Goal: Task Accomplishment & Management: Manage account settings

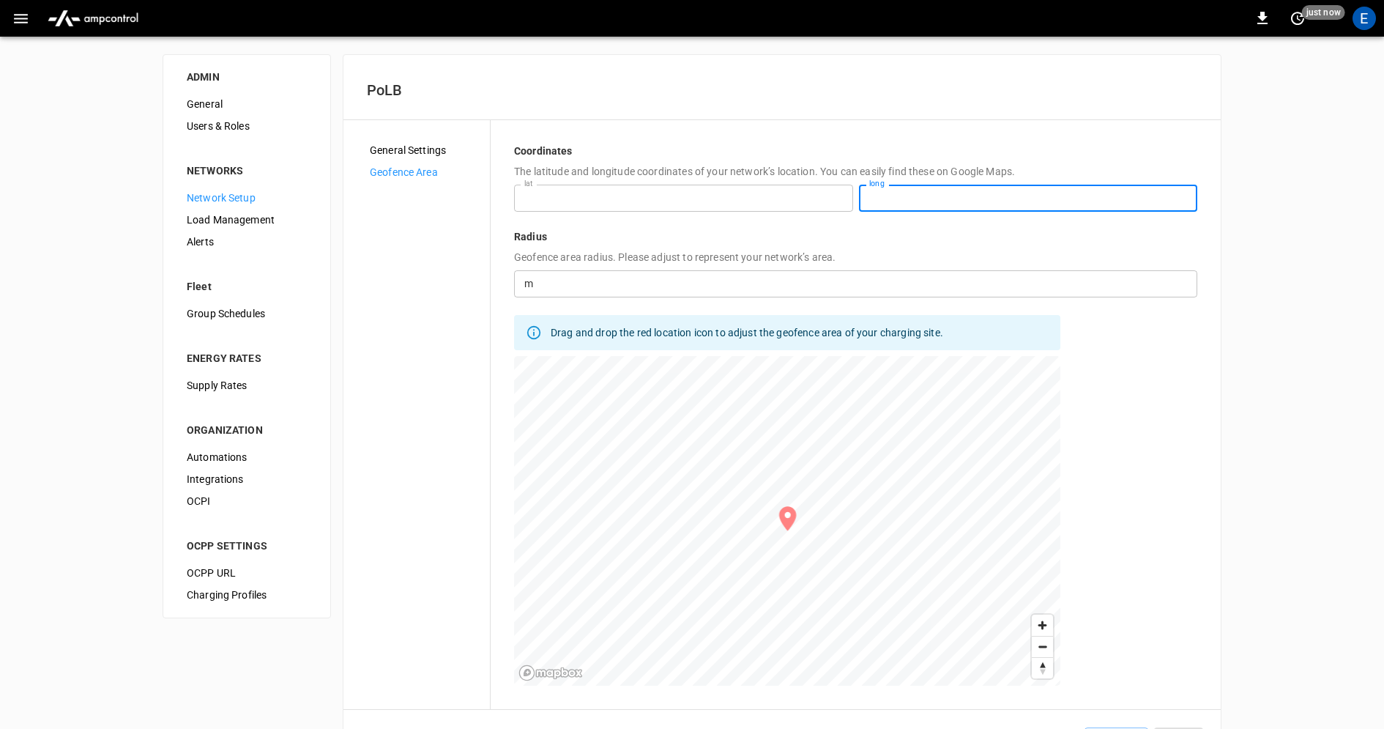
click at [1264, 302] on div "**********" at bounding box center [692, 414] width 1384 height 754
click at [627, 198] on input "*********" at bounding box center [683, 198] width 339 height 27
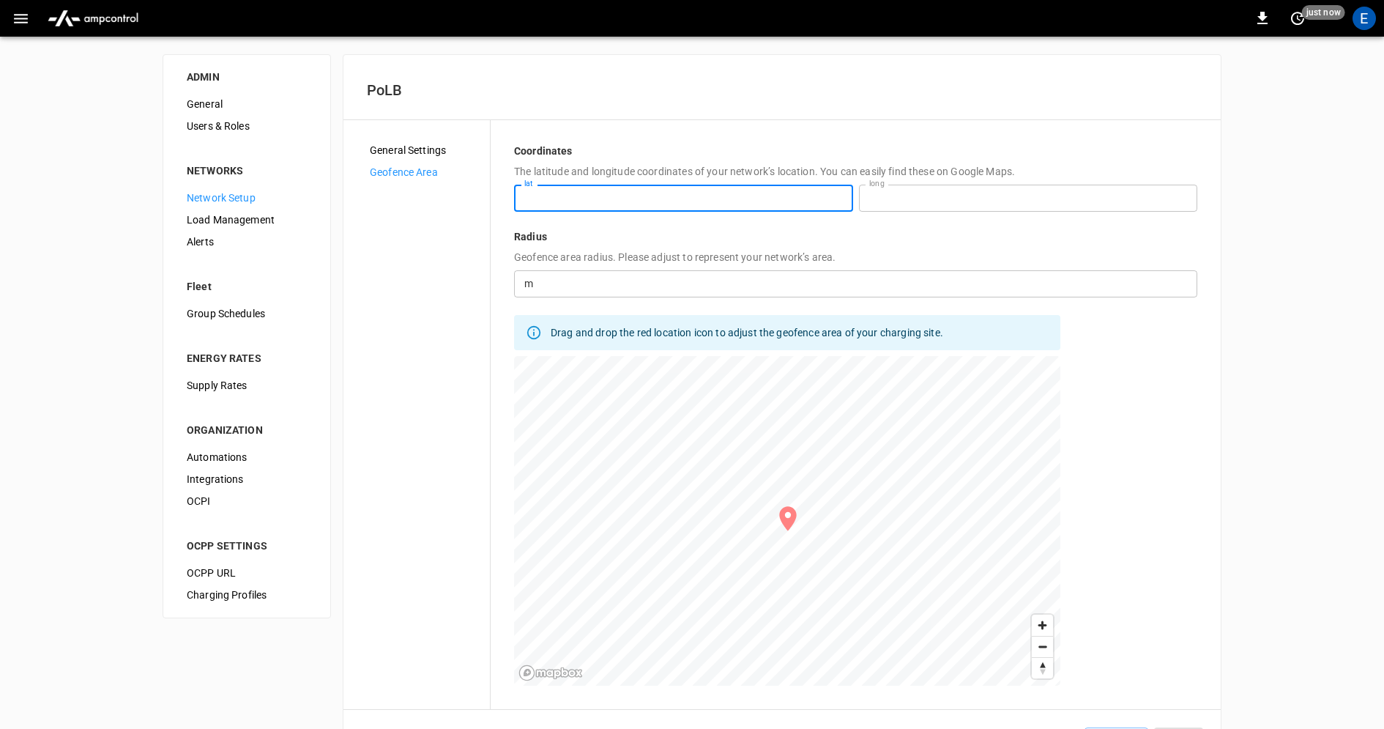
drag, startPoint x: 627, startPoint y: 198, endPoint x: 475, endPoint y: 196, distance: 152.3
click at [475, 197] on div "**********" at bounding box center [782, 415] width 831 height 542
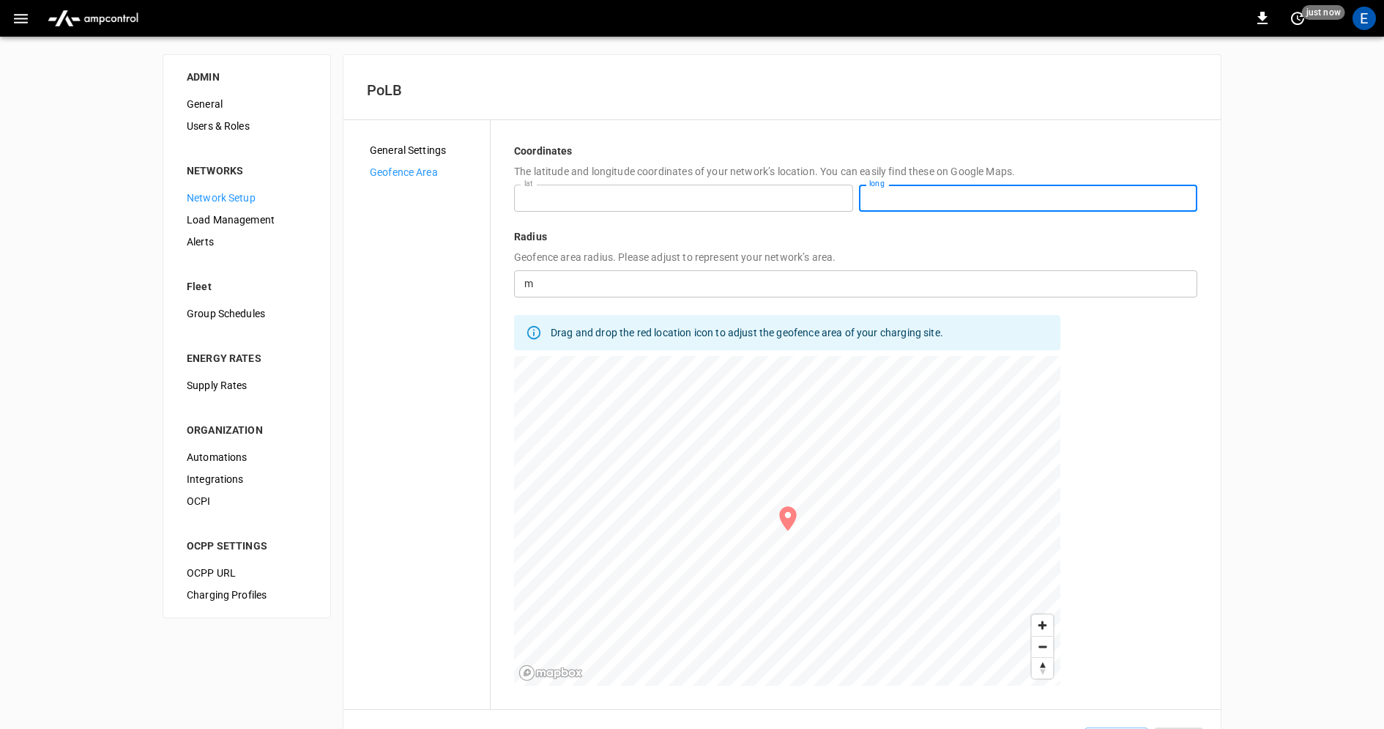
click at [1305, 193] on div "**********" at bounding box center [692, 414] width 1384 height 754
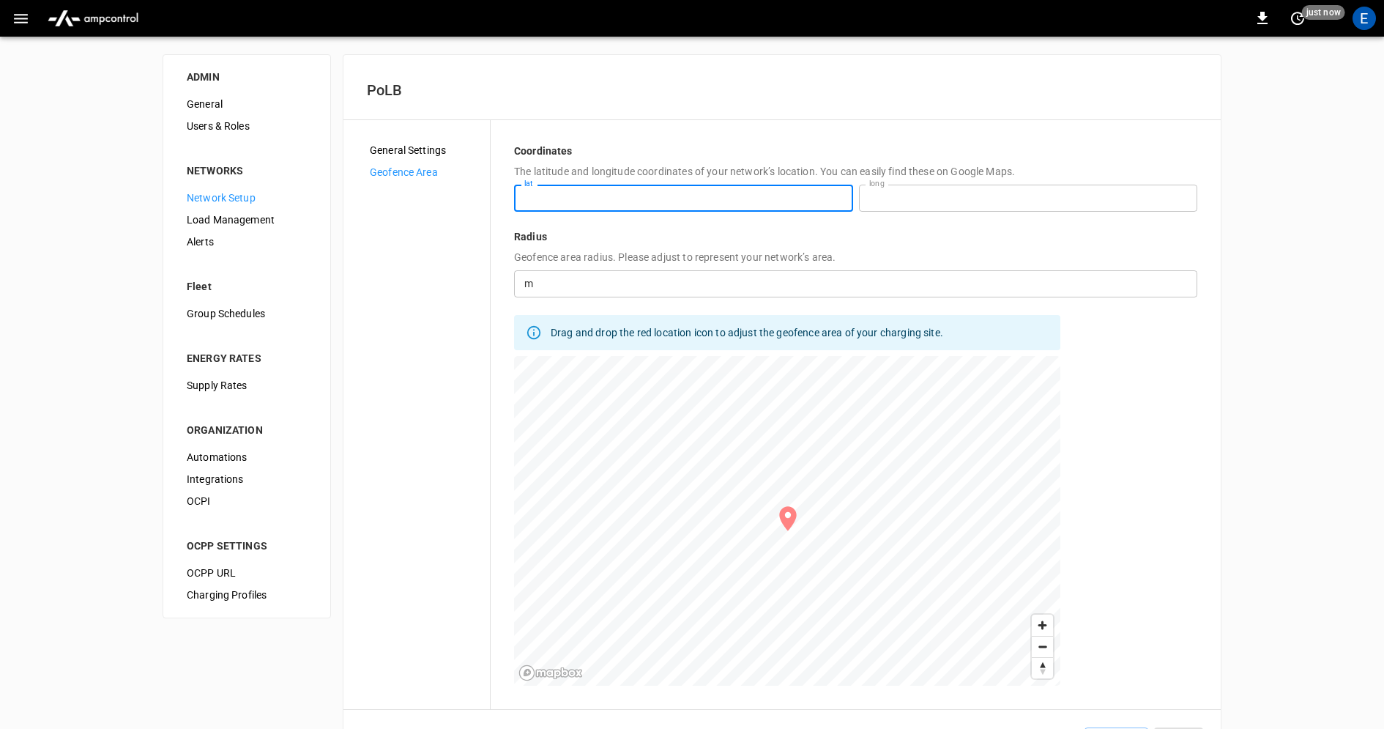
drag, startPoint x: 609, startPoint y: 203, endPoint x: 440, endPoint y: 203, distance: 168.5
click at [440, 203] on div "**********" at bounding box center [782, 415] width 831 height 542
click at [661, 93] on h6 "PoLB" at bounding box center [782, 89] width 831 height 23
click at [1362, 19] on div "E" at bounding box center [1364, 18] width 23 height 23
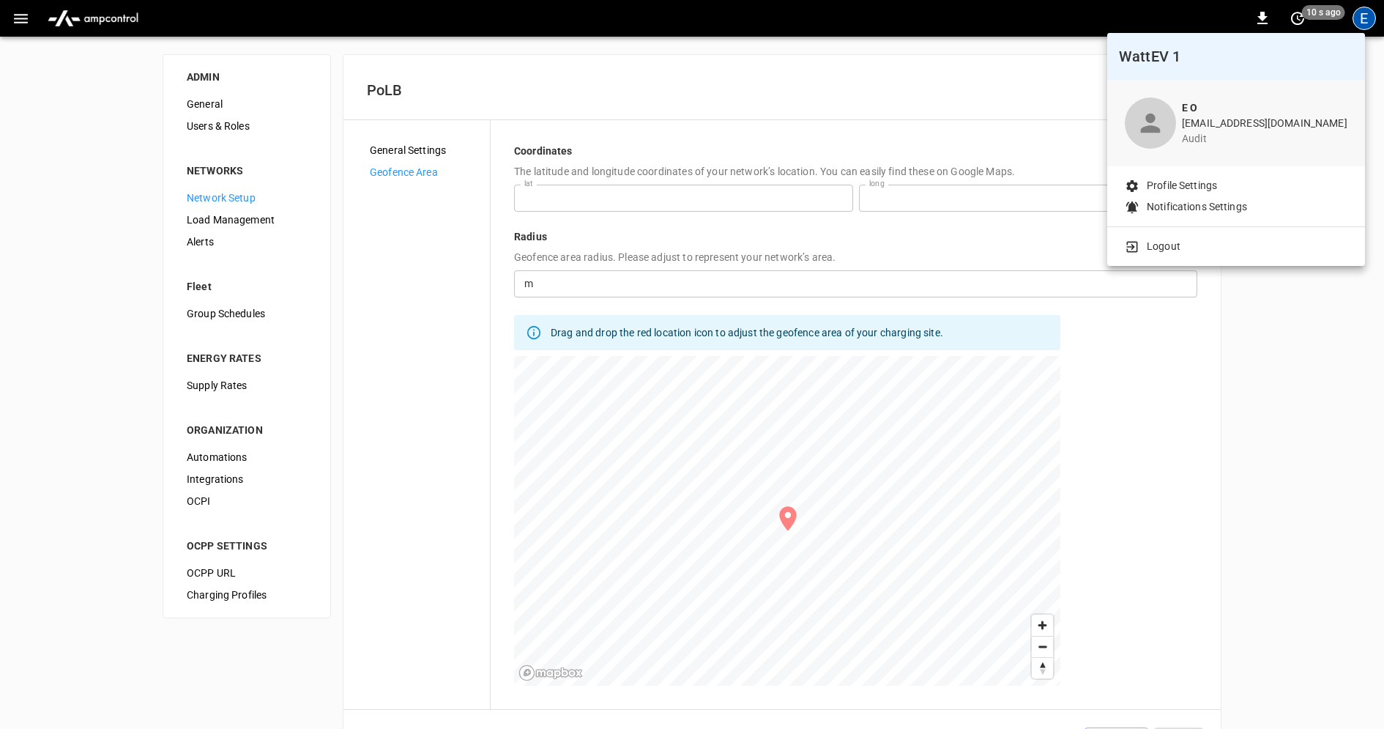
click at [1178, 253] on div "Logout" at bounding box center [1236, 243] width 258 height 33
click at [1183, 250] on li "Logout" at bounding box center [1236, 246] width 223 height 15
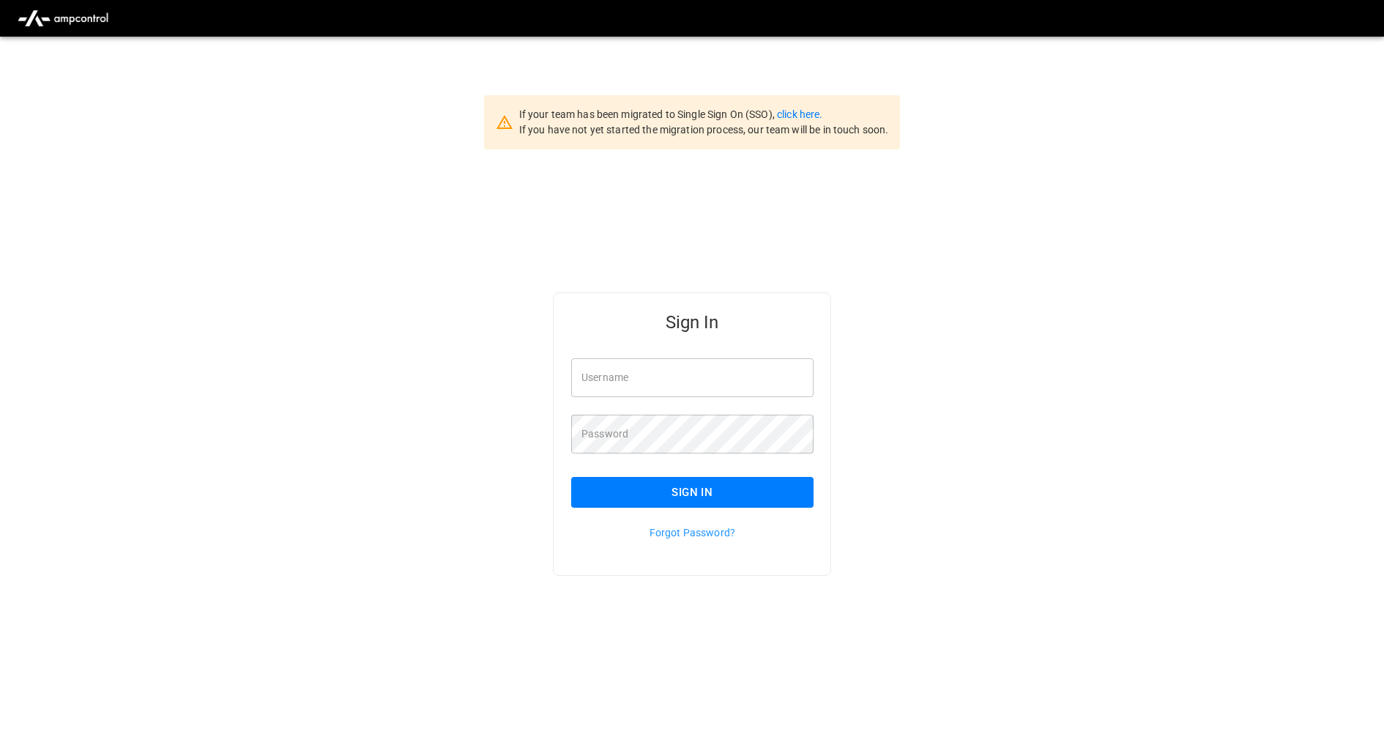
type input "**********"
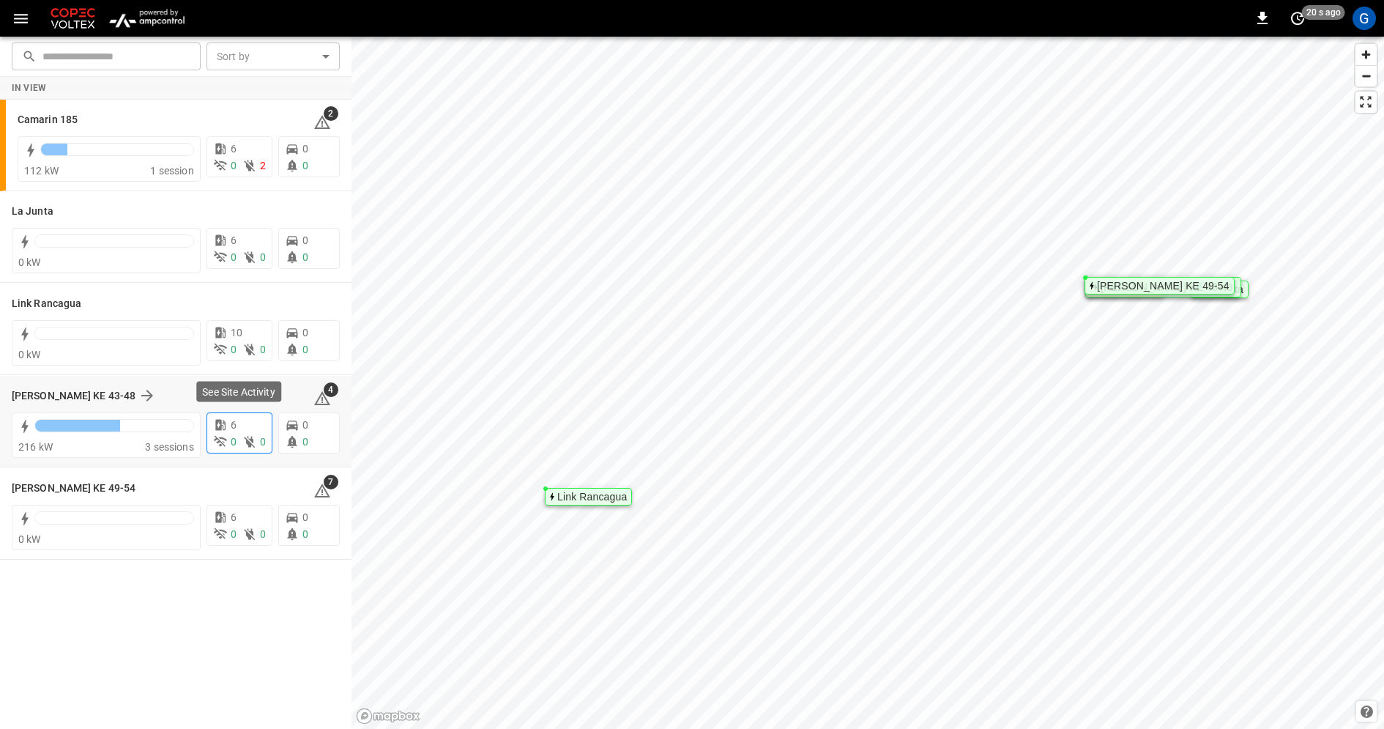
click at [242, 428] on div "6" at bounding box center [239, 424] width 53 height 15
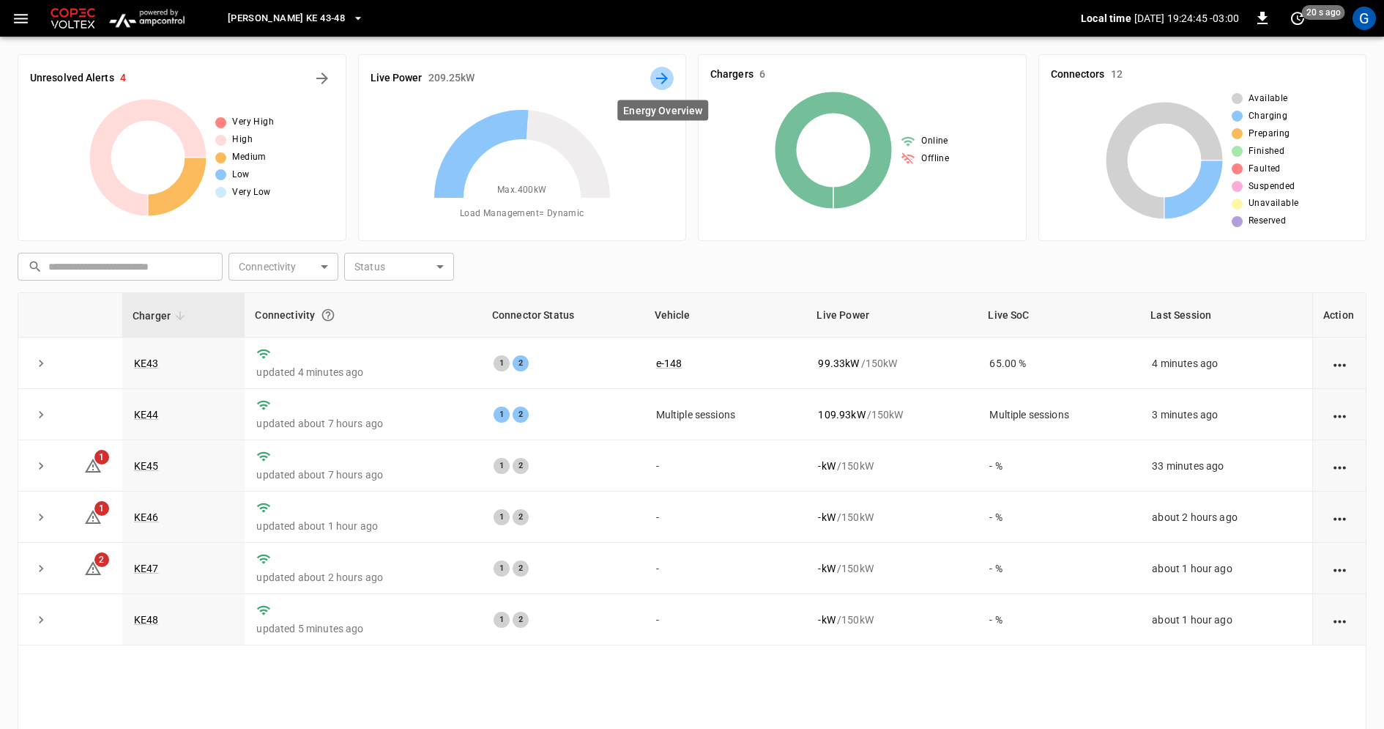
click at [666, 75] on icon "Energy Overview" at bounding box center [662, 79] width 18 height 18
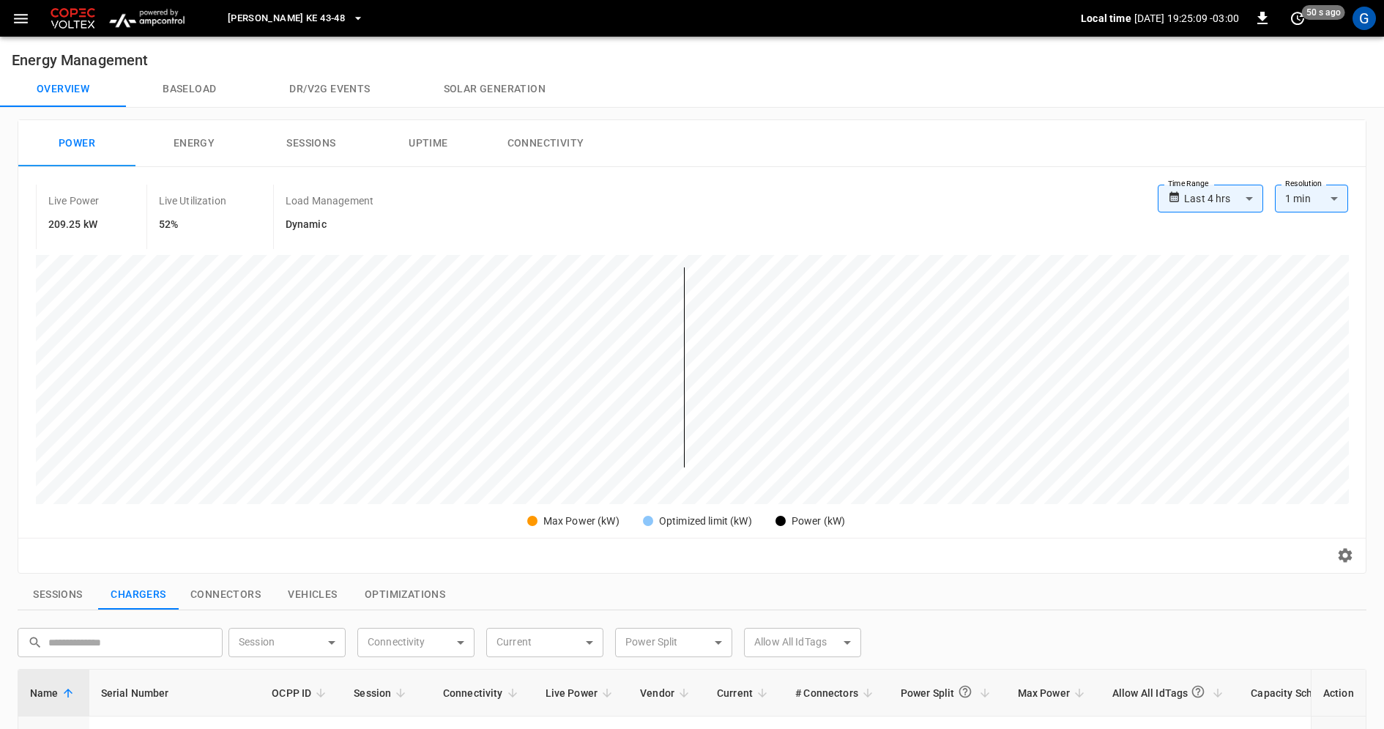
click at [1364, 562] on div "Reset zoom" at bounding box center [692, 555] width 1348 height 35
click at [1349, 556] on icon "button" at bounding box center [1346, 556] width 14 height 14
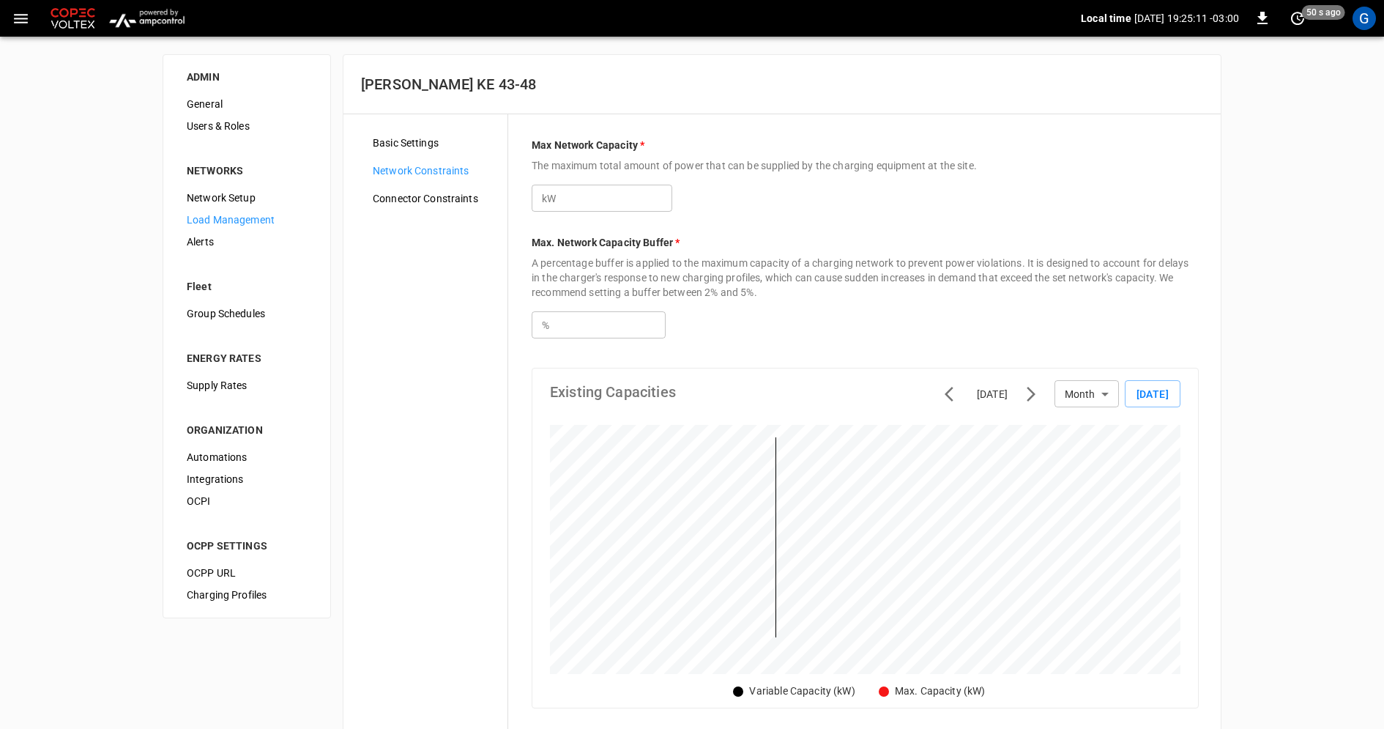
click at [423, 145] on span "Basic Settings" at bounding box center [434, 142] width 123 height 15
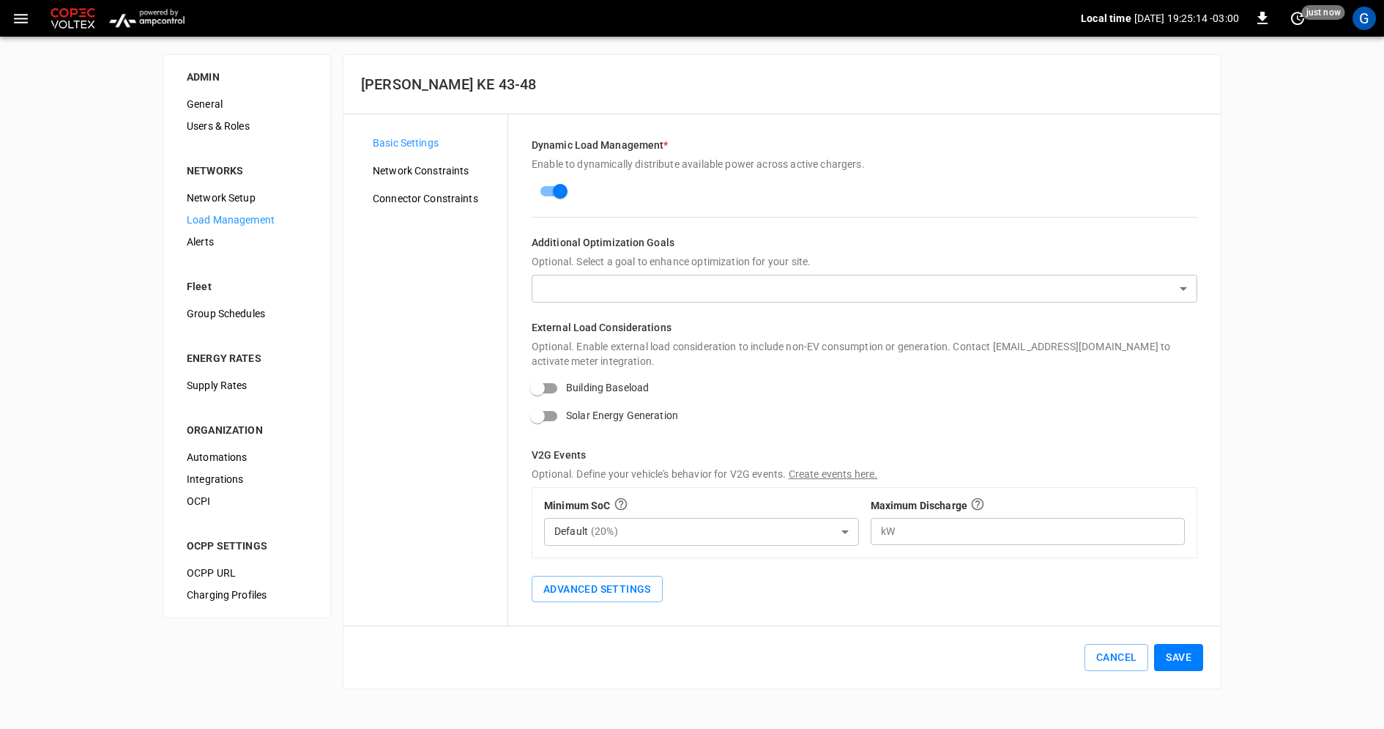
click at [418, 171] on span "Network Constraints" at bounding box center [434, 170] width 123 height 15
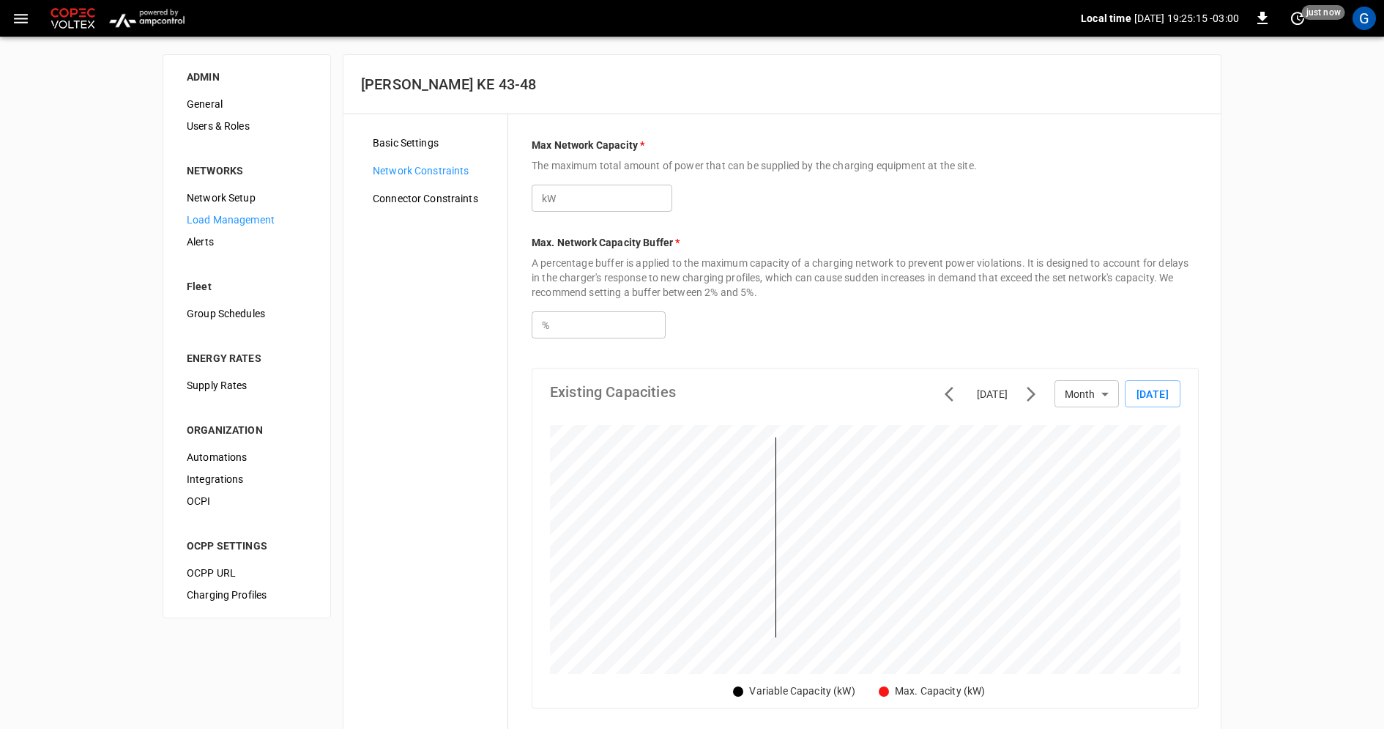
click at [417, 141] on span "Basic Settings" at bounding box center [434, 142] width 123 height 15
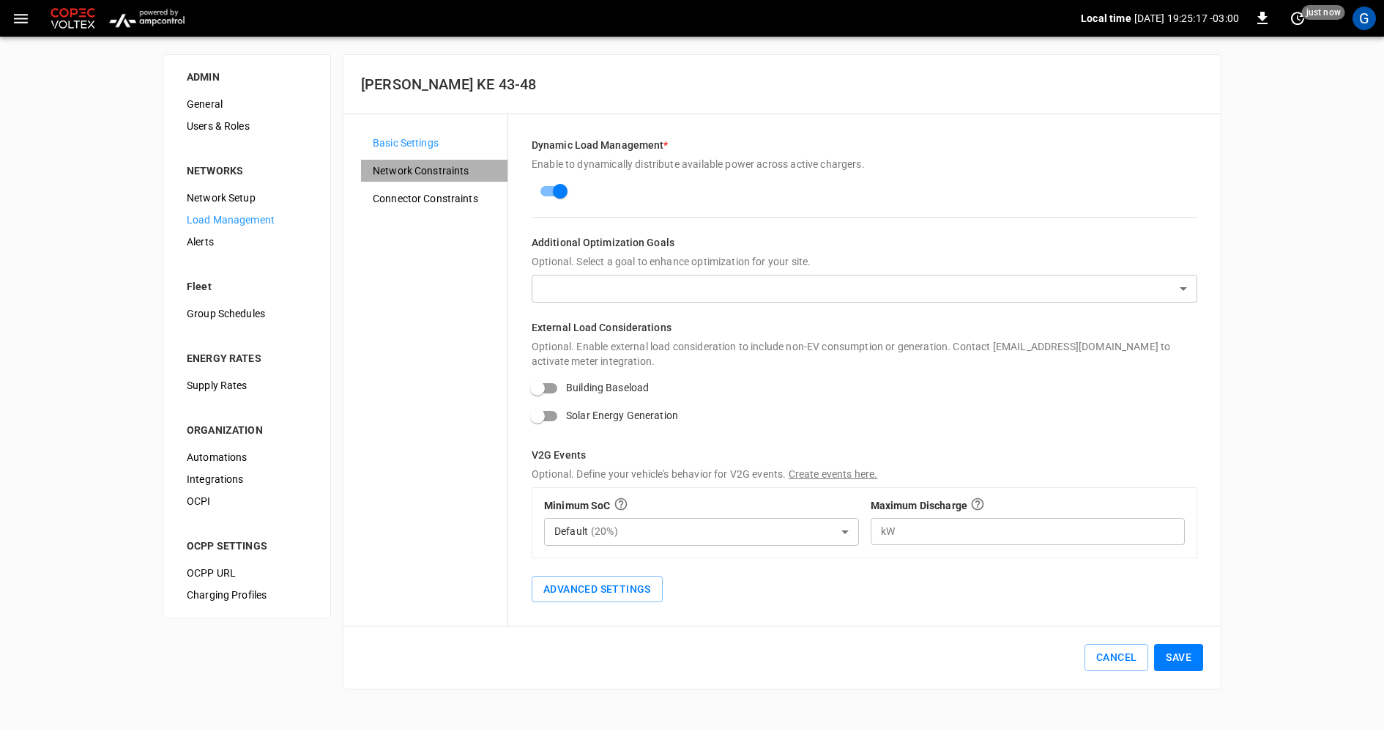
click at [429, 173] on span "Network Constraints" at bounding box center [434, 170] width 123 height 15
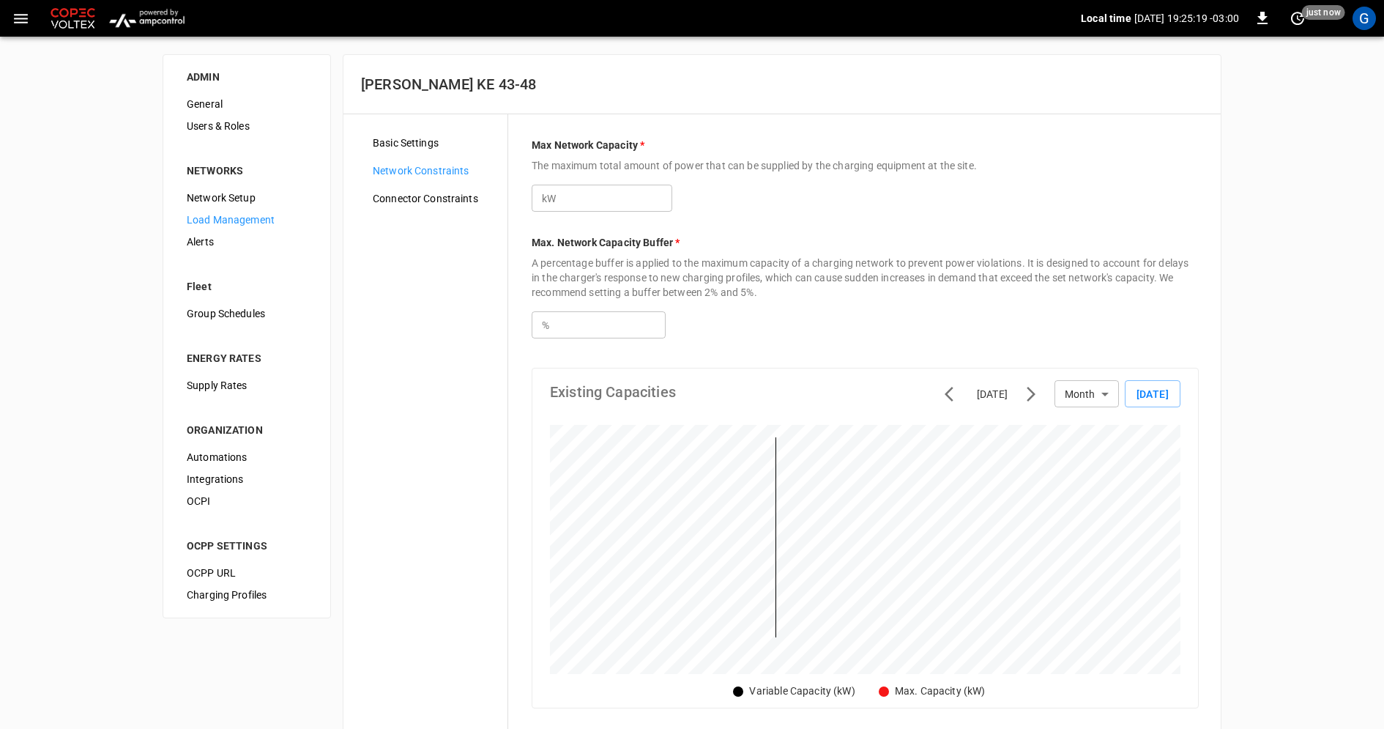
click at [261, 196] on span "Network Setup" at bounding box center [247, 197] width 120 height 15
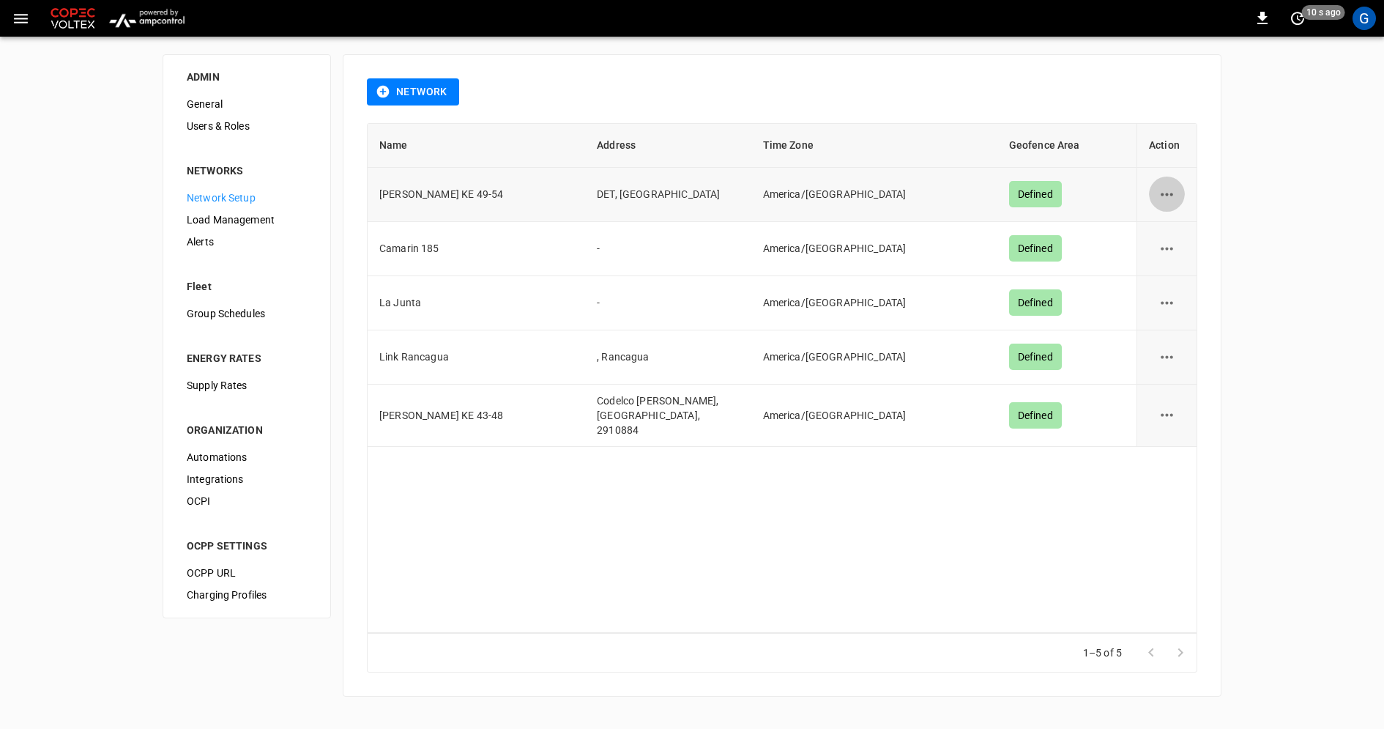
click at [1161, 198] on icon "network options" at bounding box center [1167, 194] width 18 height 18
click at [1285, 184] on div at bounding box center [692, 364] width 1384 height 729
click at [1167, 193] on icon "network options" at bounding box center [1167, 194] width 12 height 3
click at [1170, 223] on li "Edit" at bounding box center [1176, 230] width 52 height 24
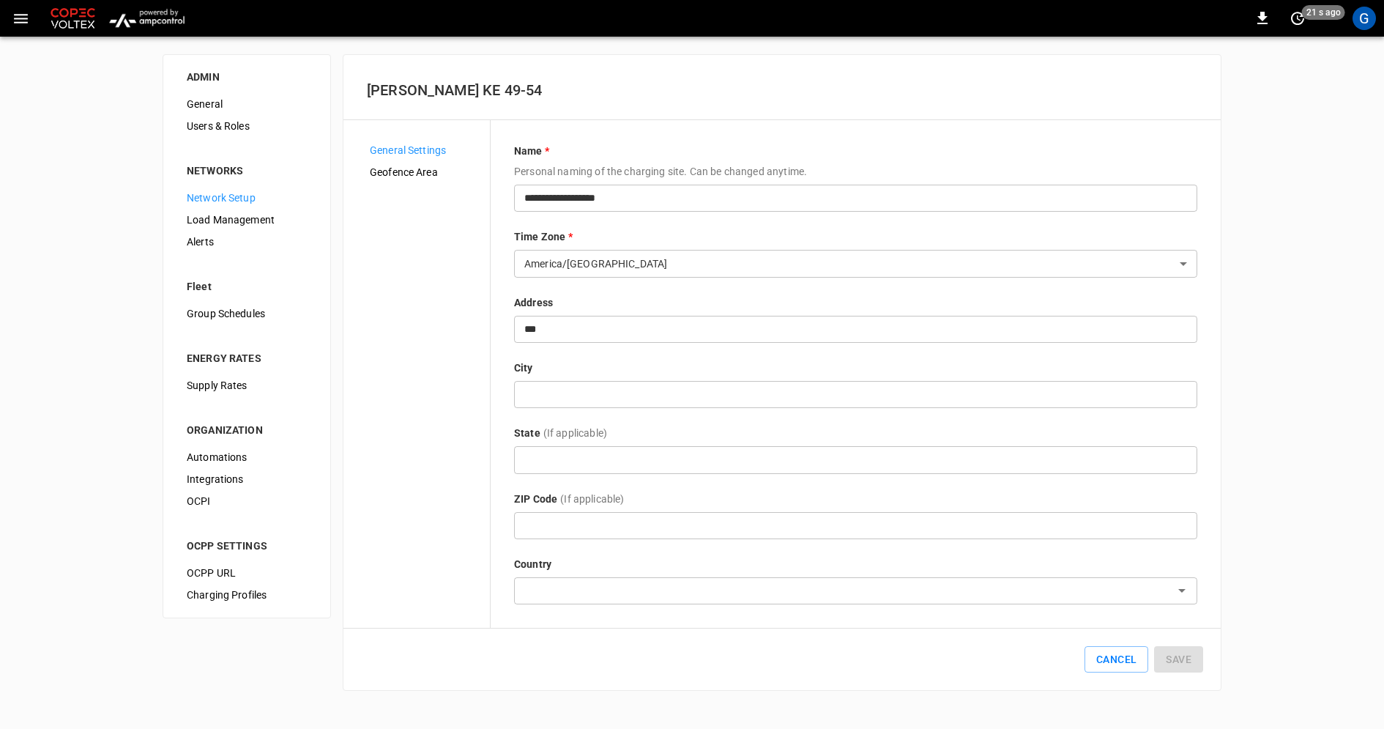
click at [415, 166] on span "Geofence Area" at bounding box center [424, 172] width 108 height 15
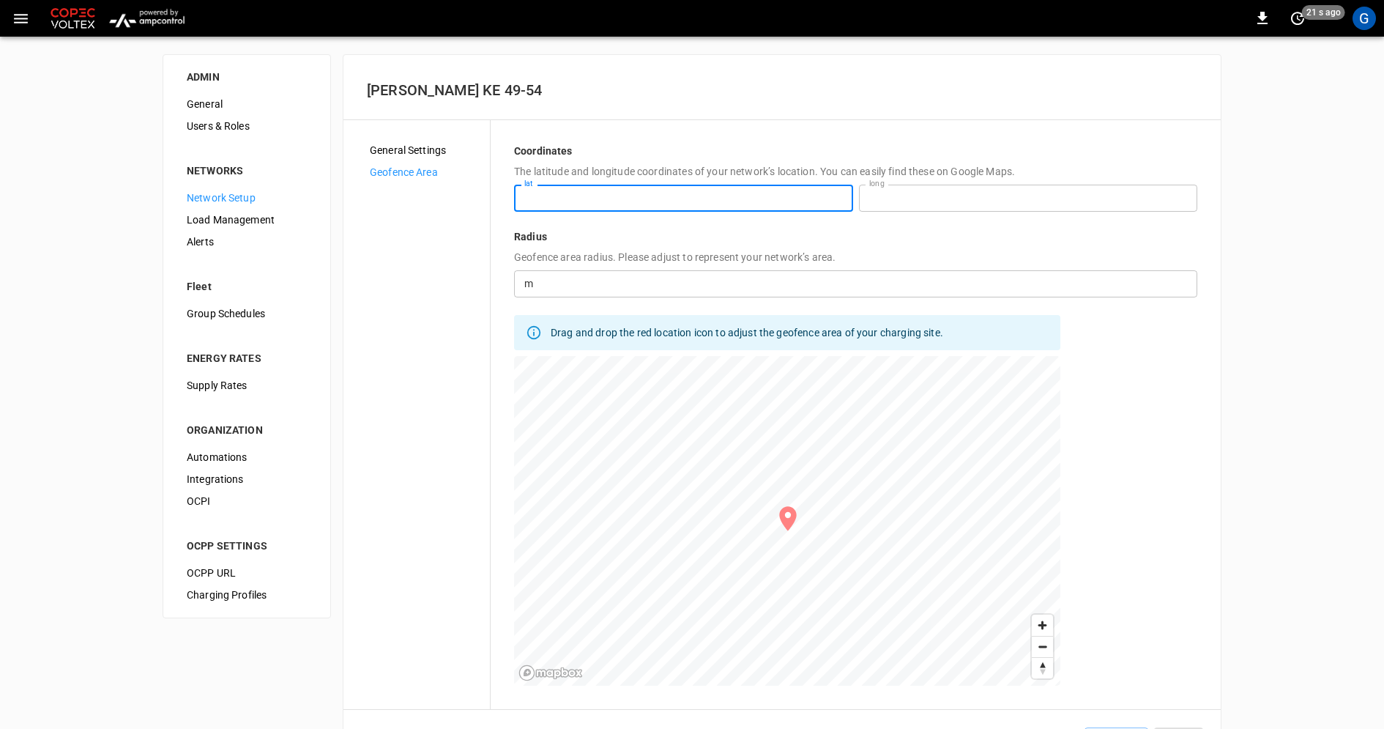
drag, startPoint x: 614, startPoint y: 199, endPoint x: 383, endPoint y: 199, distance: 230.7
click at [383, 199] on div "**********" at bounding box center [782, 415] width 831 height 542
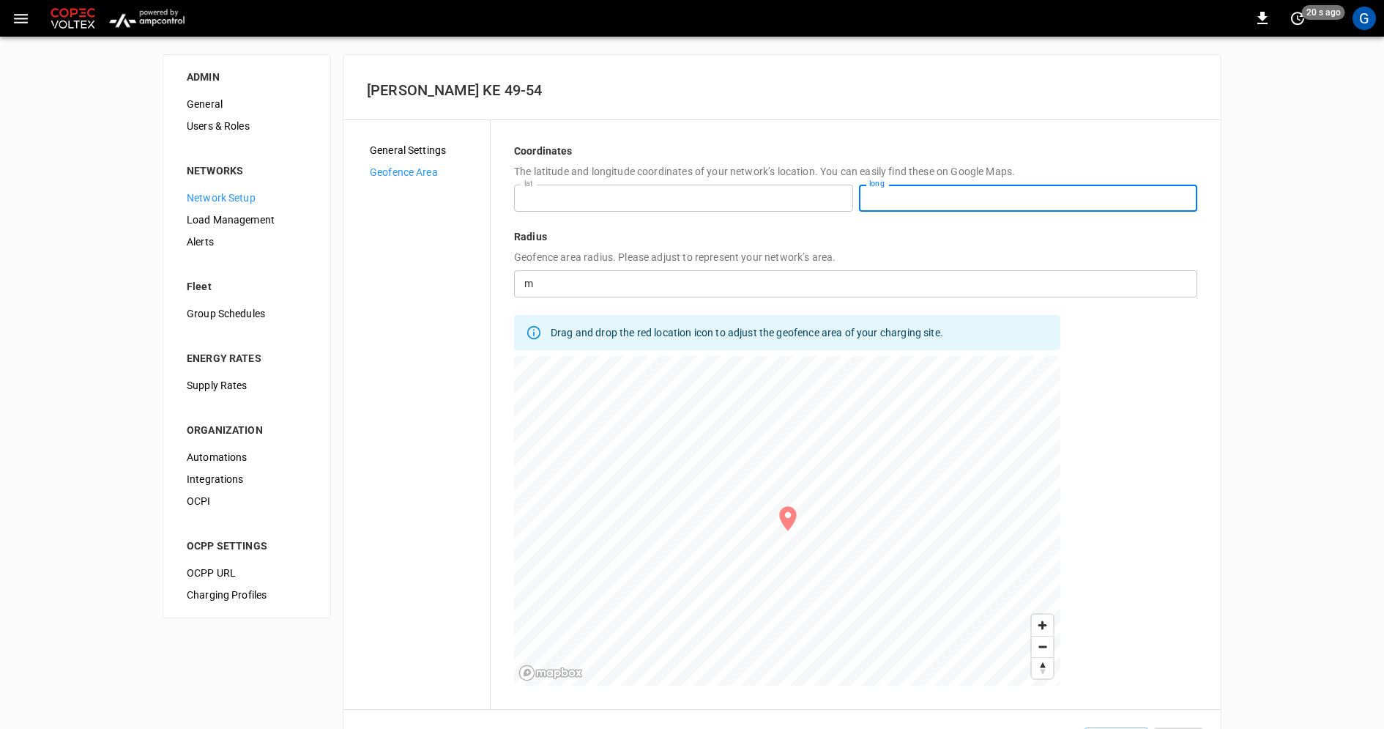
drag, startPoint x: 946, startPoint y: 202, endPoint x: 783, endPoint y: 202, distance: 162.6
click at [783, 202] on div "**********" at bounding box center [855, 198] width 683 height 27
click at [1367, 22] on div "G" at bounding box center [1364, 18] width 23 height 23
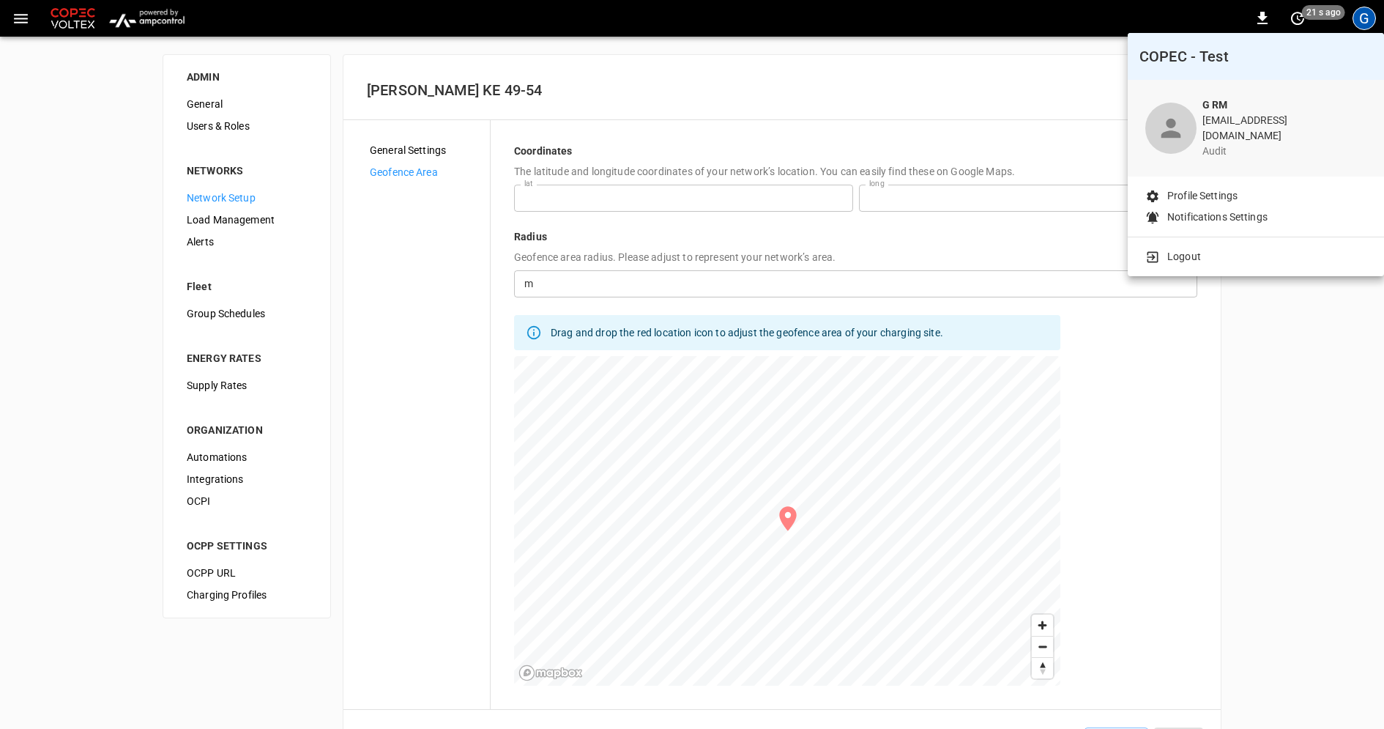
click at [1195, 249] on p "Logout" at bounding box center [1184, 256] width 34 height 15
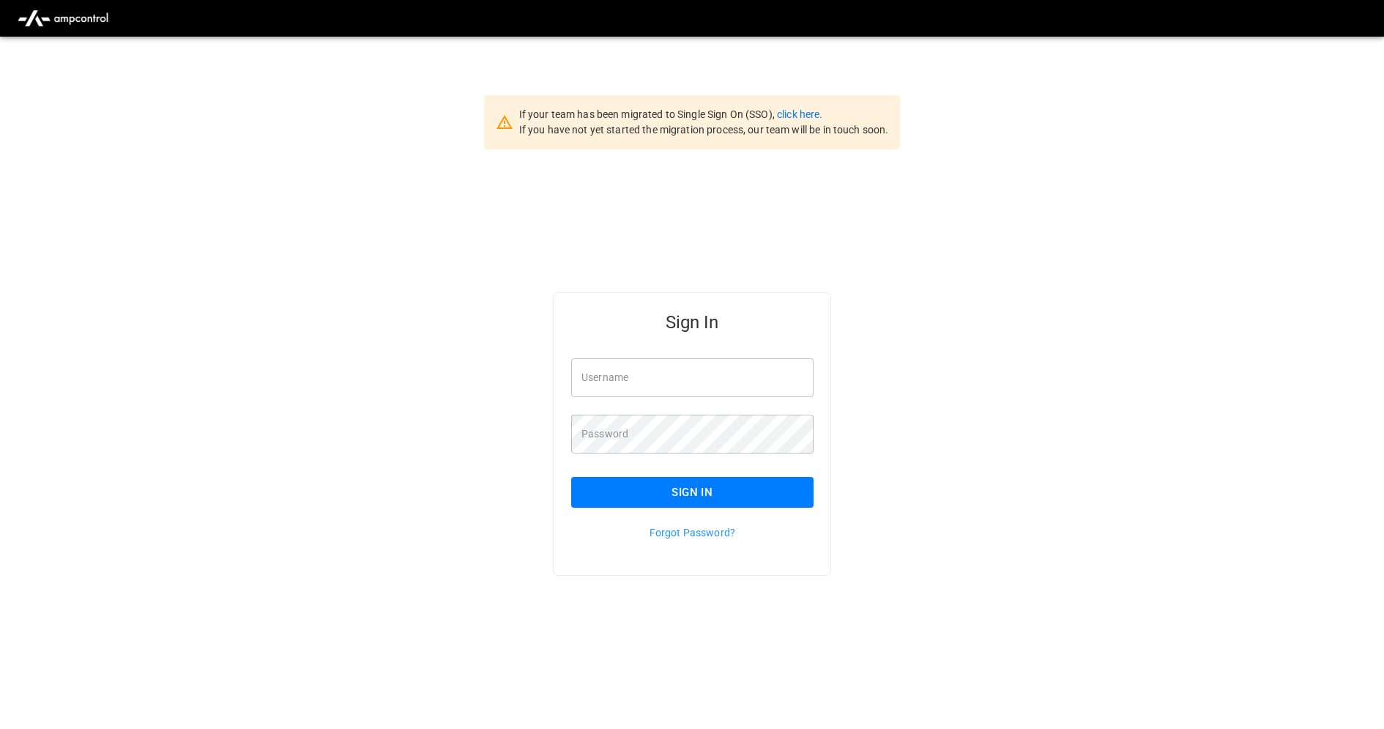
type input "**********"
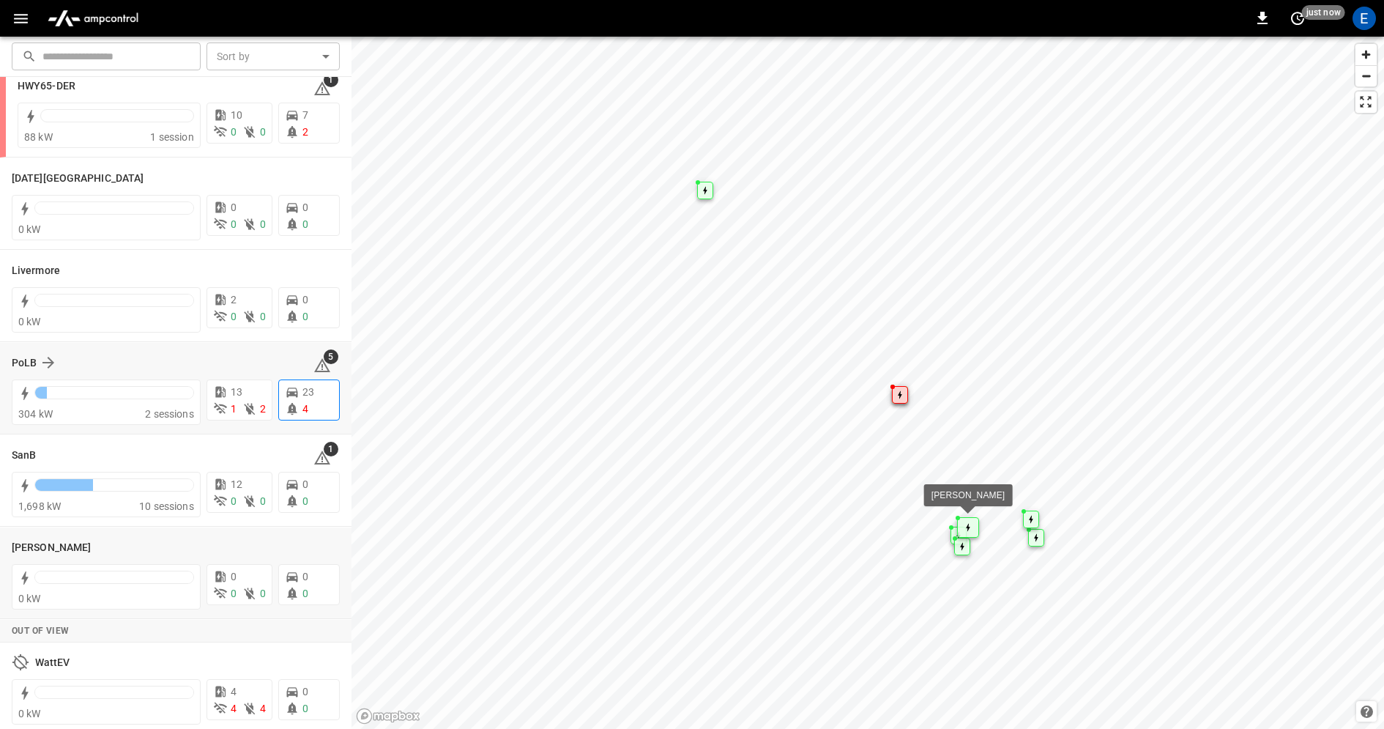
scroll to position [222, 0]
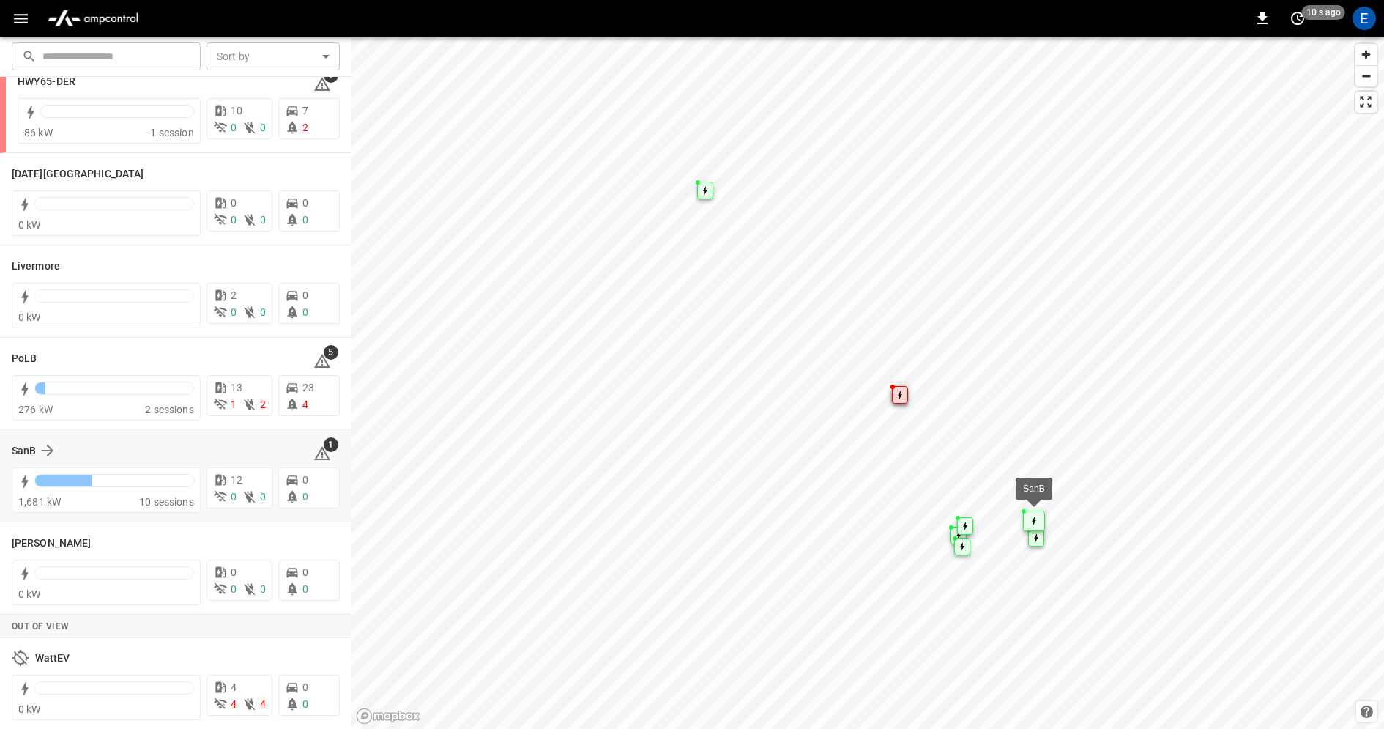
click at [258, 444] on div "SanB" at bounding box center [154, 451] width 284 height 18
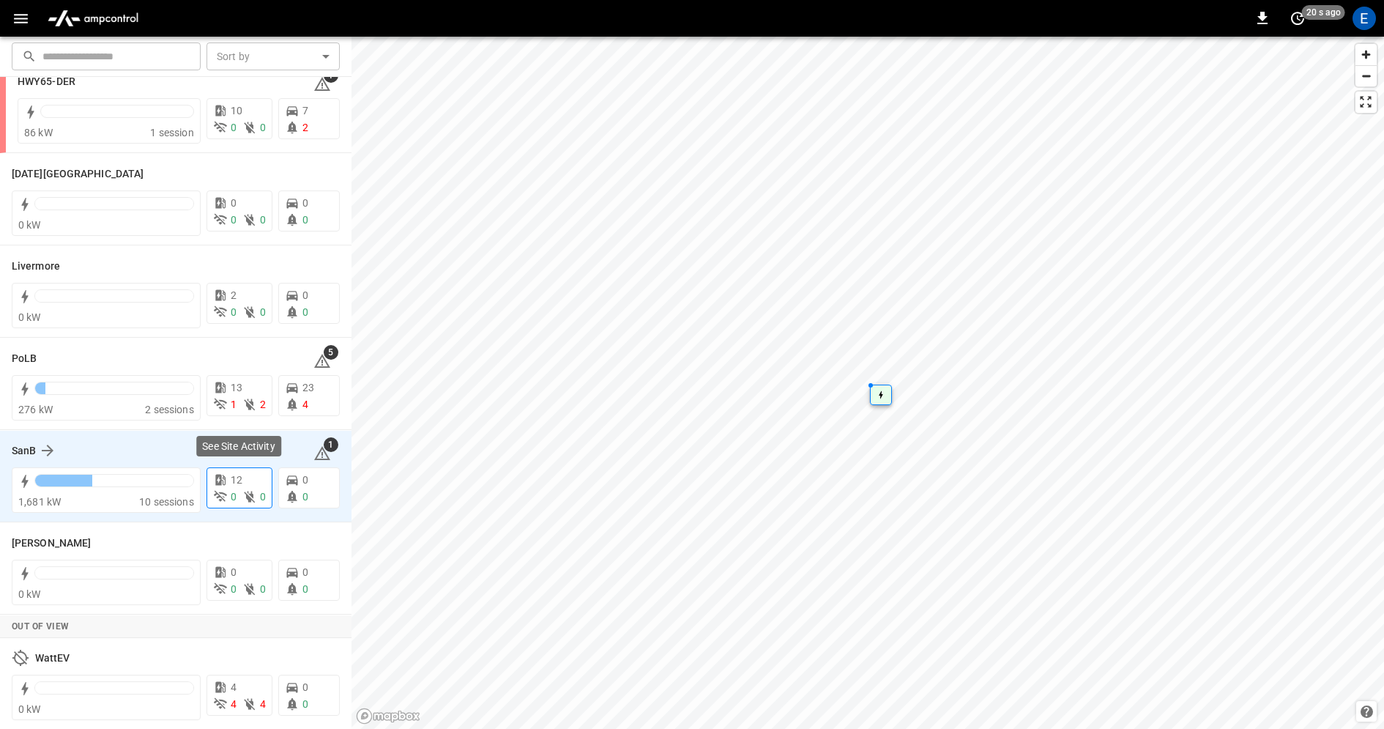
click at [234, 483] on span "12" at bounding box center [237, 480] width 12 height 12
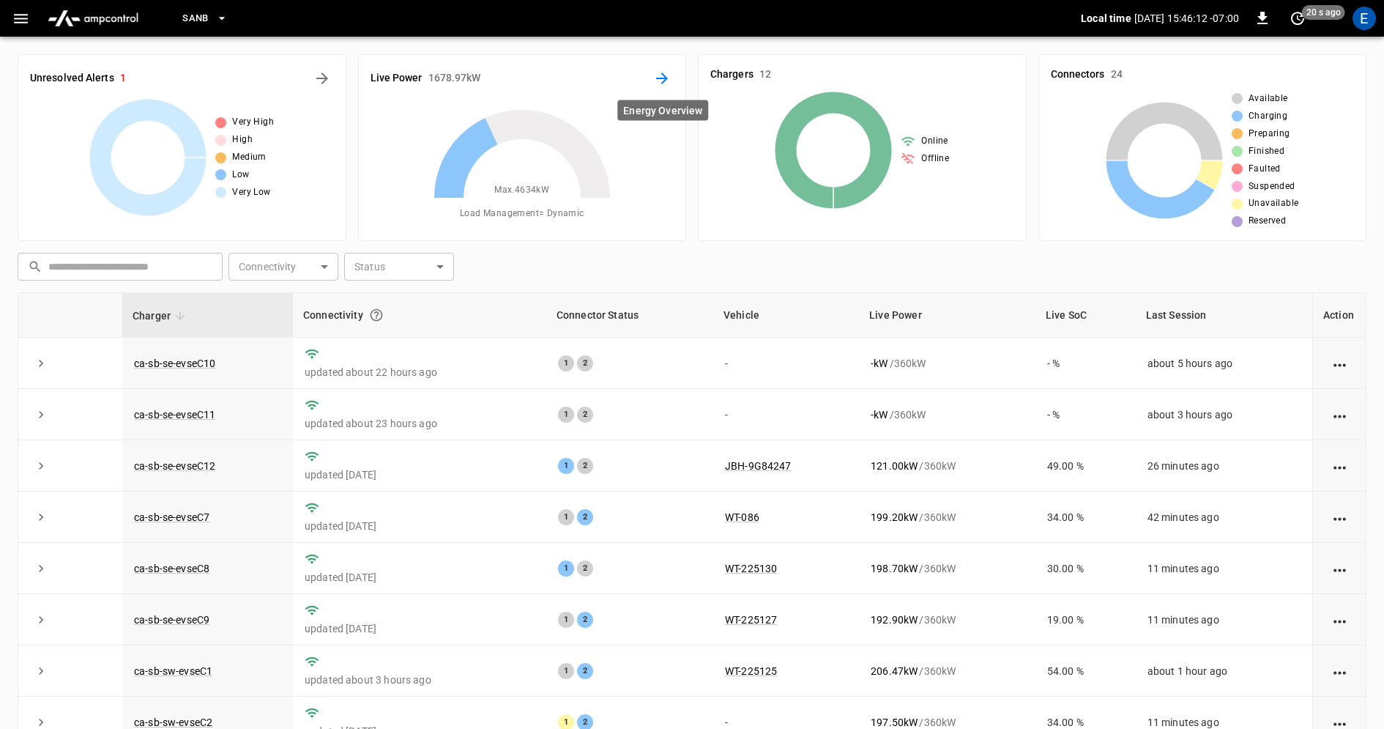
click at [666, 79] on icon "Energy Overview" at bounding box center [662, 79] width 18 height 18
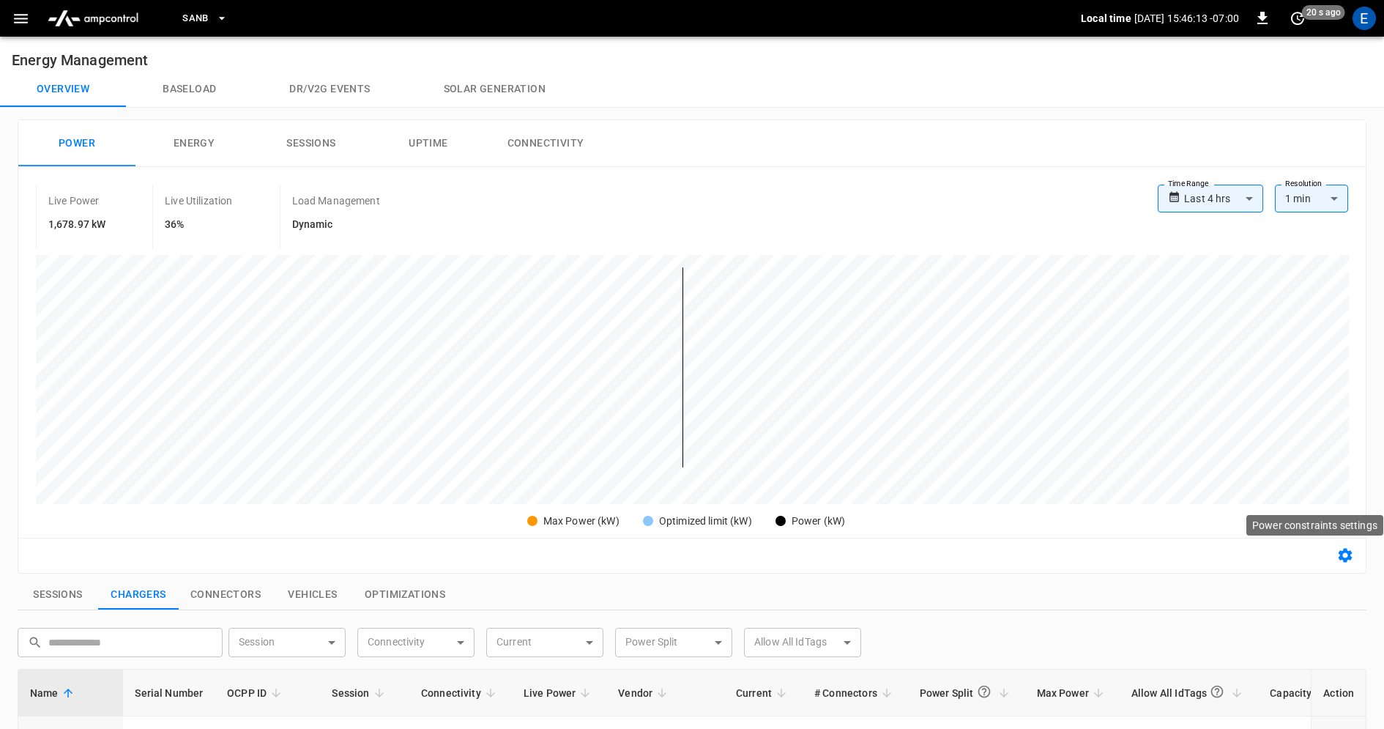
click at [1351, 552] on icon "button" at bounding box center [1346, 556] width 14 height 14
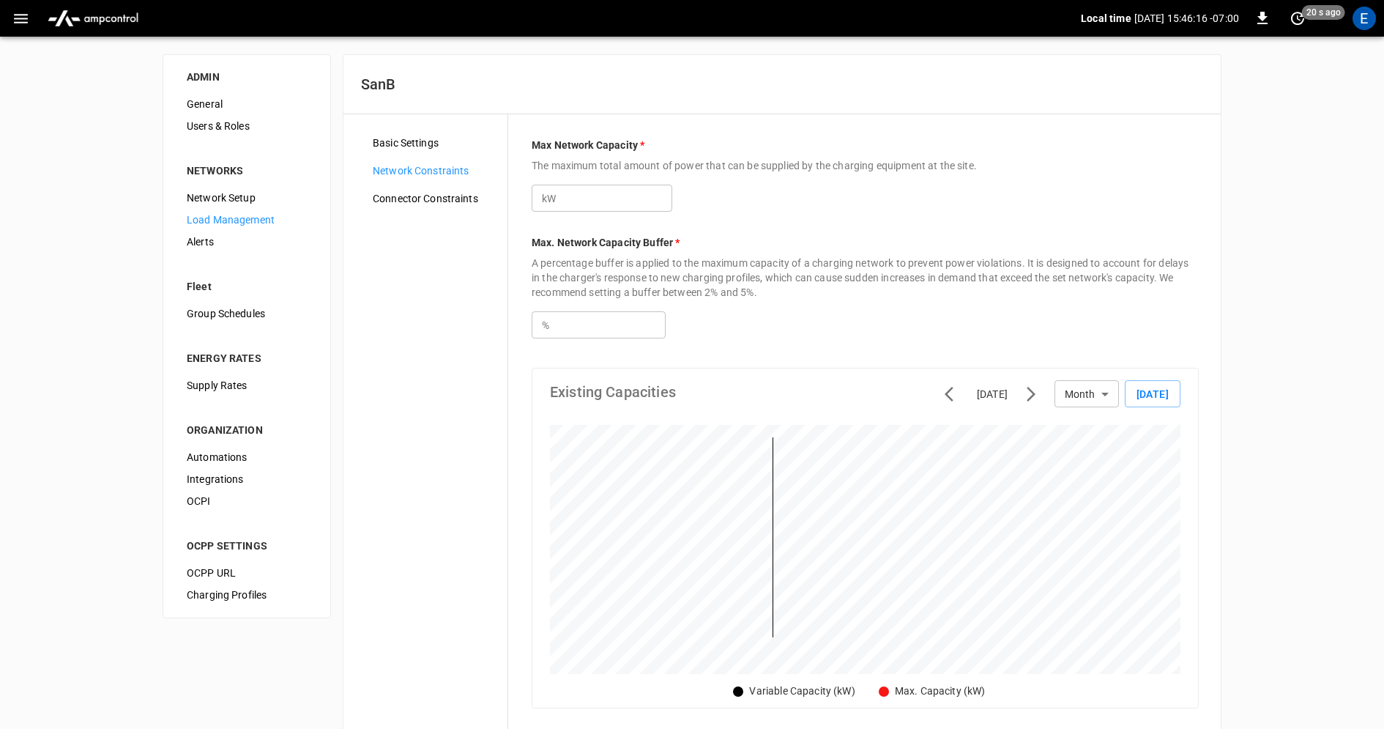
click at [273, 192] on span "Network Setup" at bounding box center [247, 197] width 120 height 15
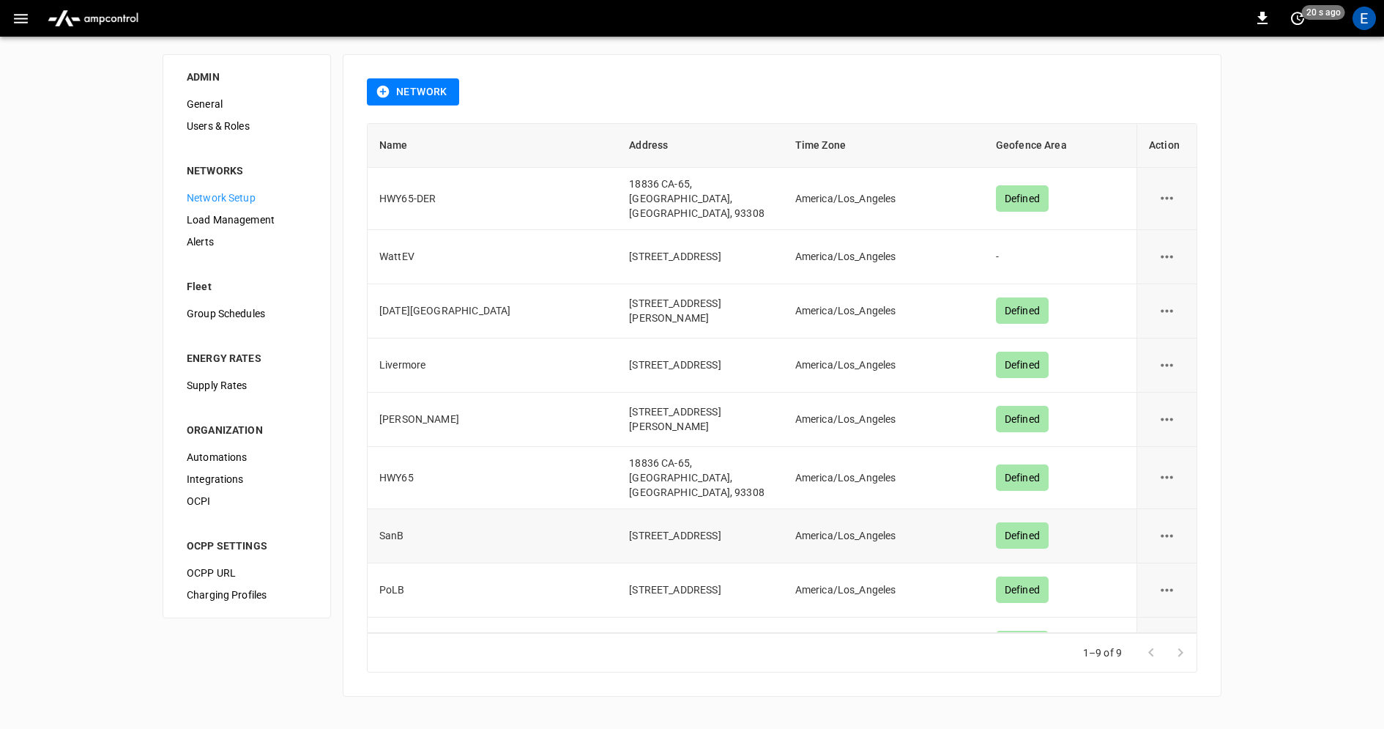
scroll to position [19, 0]
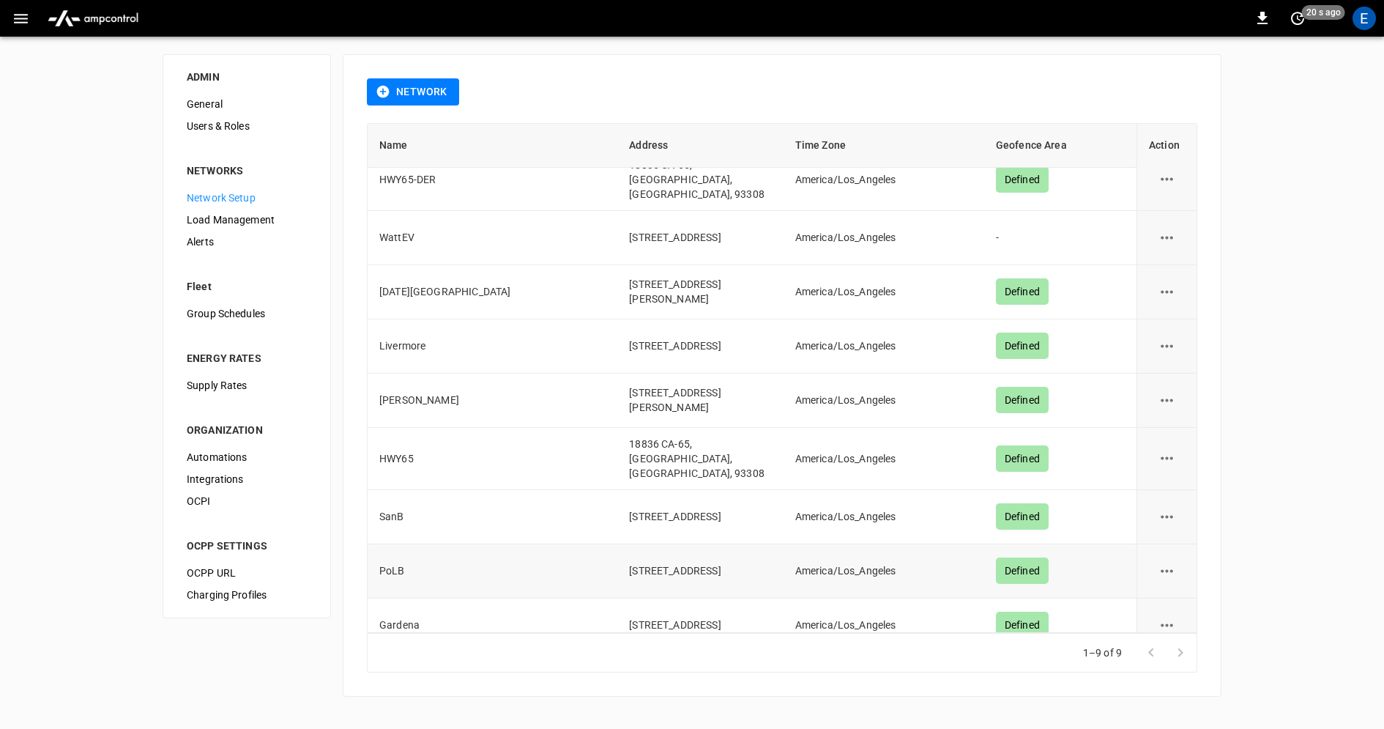
click at [1173, 562] on icon "network options" at bounding box center [1167, 571] width 18 height 18
click at [1174, 594] on li "Edit" at bounding box center [1176, 587] width 52 height 24
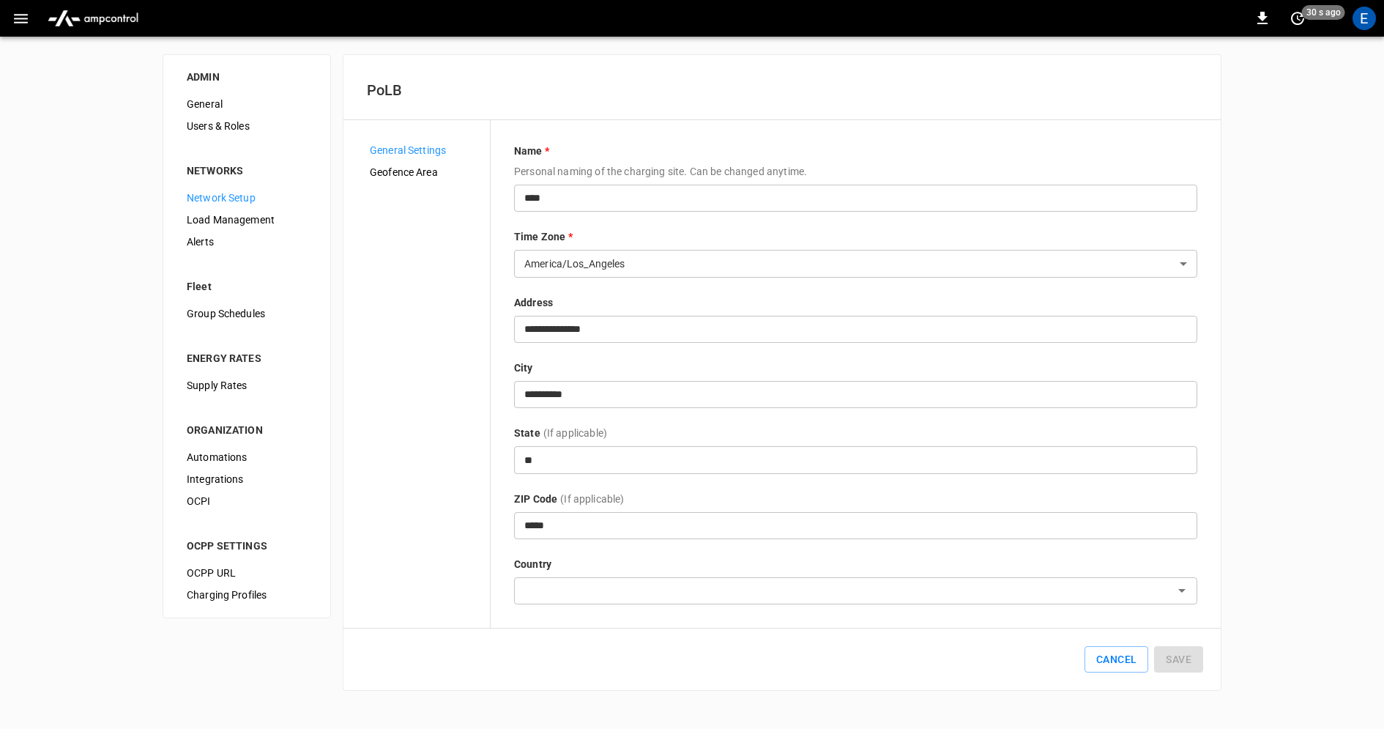
click at [407, 171] on span "Geofence Area" at bounding box center [424, 172] width 108 height 15
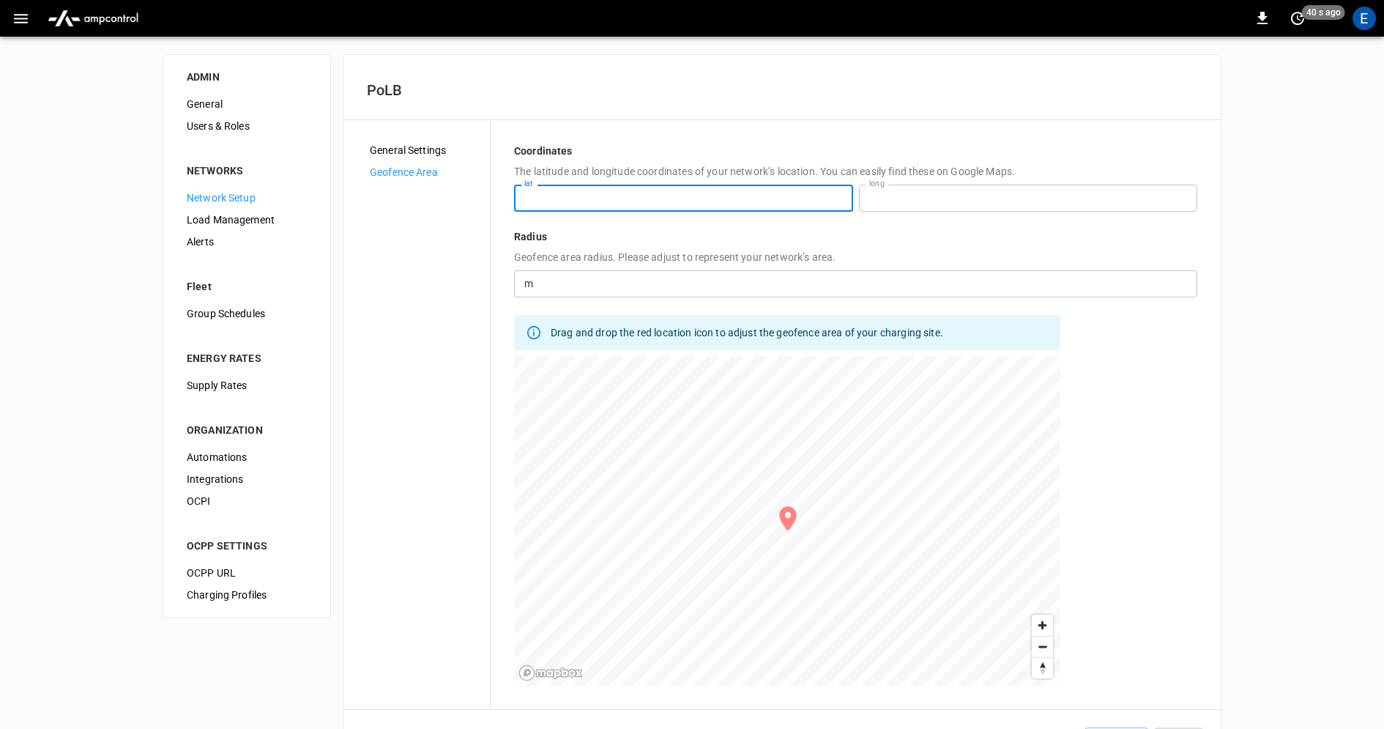
drag, startPoint x: 538, startPoint y: 201, endPoint x: 432, endPoint y: 201, distance: 106.2
click at [432, 201] on div "**********" at bounding box center [782, 415] width 831 height 542
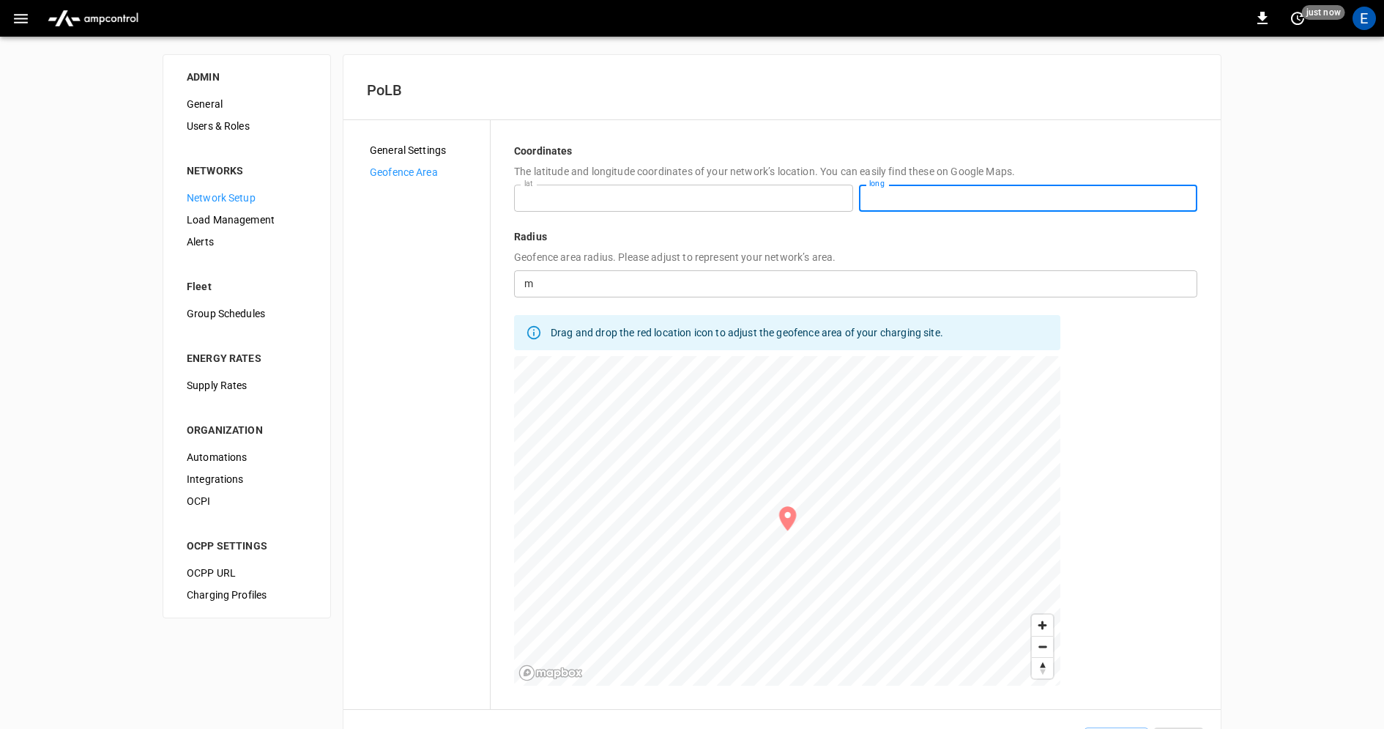
drag, startPoint x: 987, startPoint y: 201, endPoint x: 738, endPoint y: 201, distance: 249.7
click at [738, 201] on div "**********" at bounding box center [855, 198] width 683 height 27
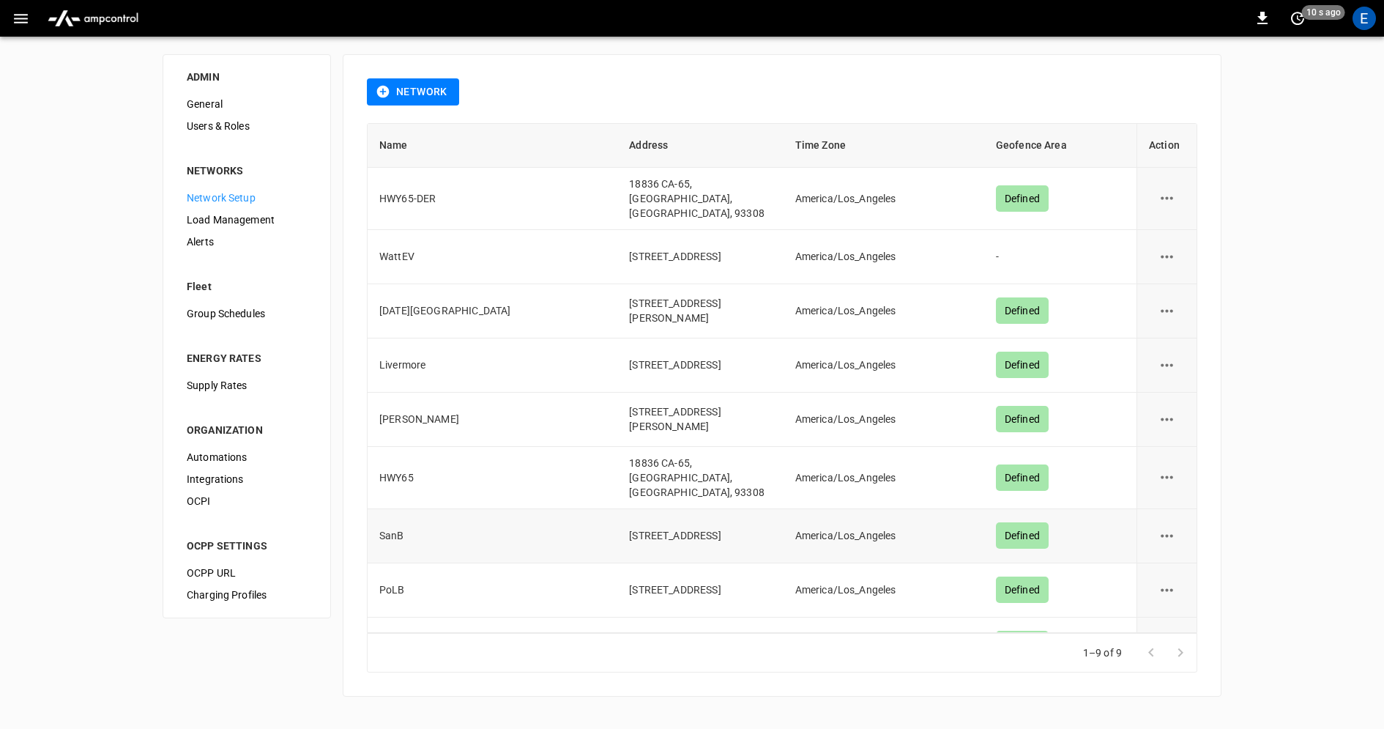
click at [1175, 527] on icon "network options" at bounding box center [1167, 536] width 18 height 18
click at [1177, 547] on li "Edit" at bounding box center [1176, 553] width 52 height 24
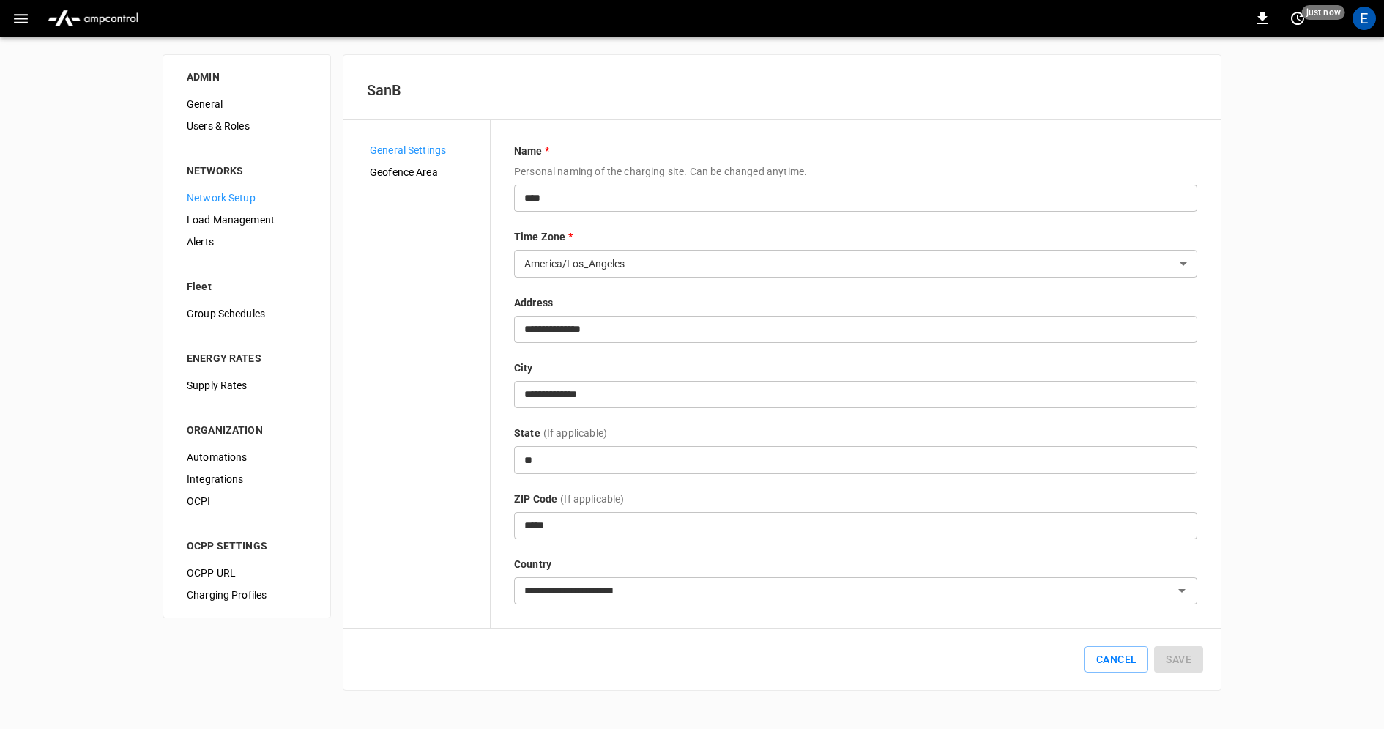
click at [427, 174] on span "Geofence Area" at bounding box center [424, 172] width 108 height 15
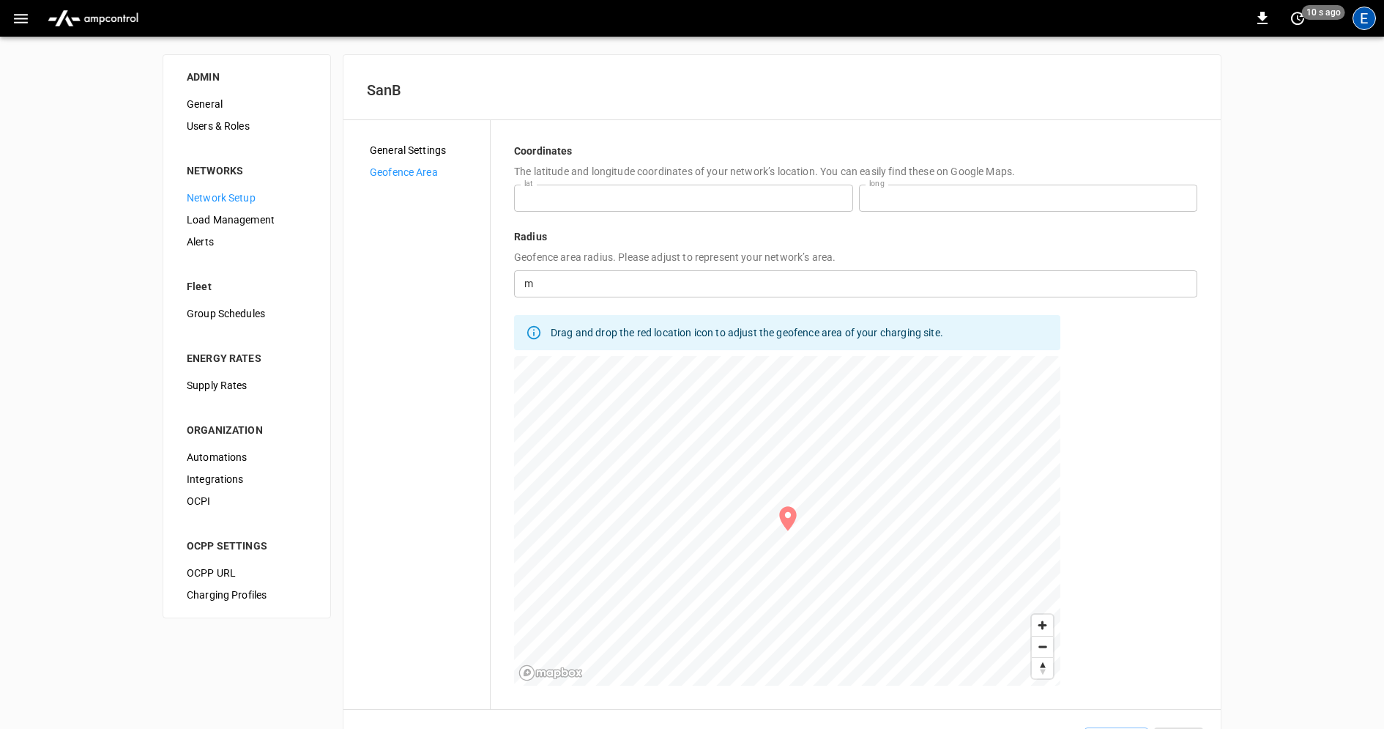
click at [1356, 21] on div "E" at bounding box center [1364, 18] width 23 height 23
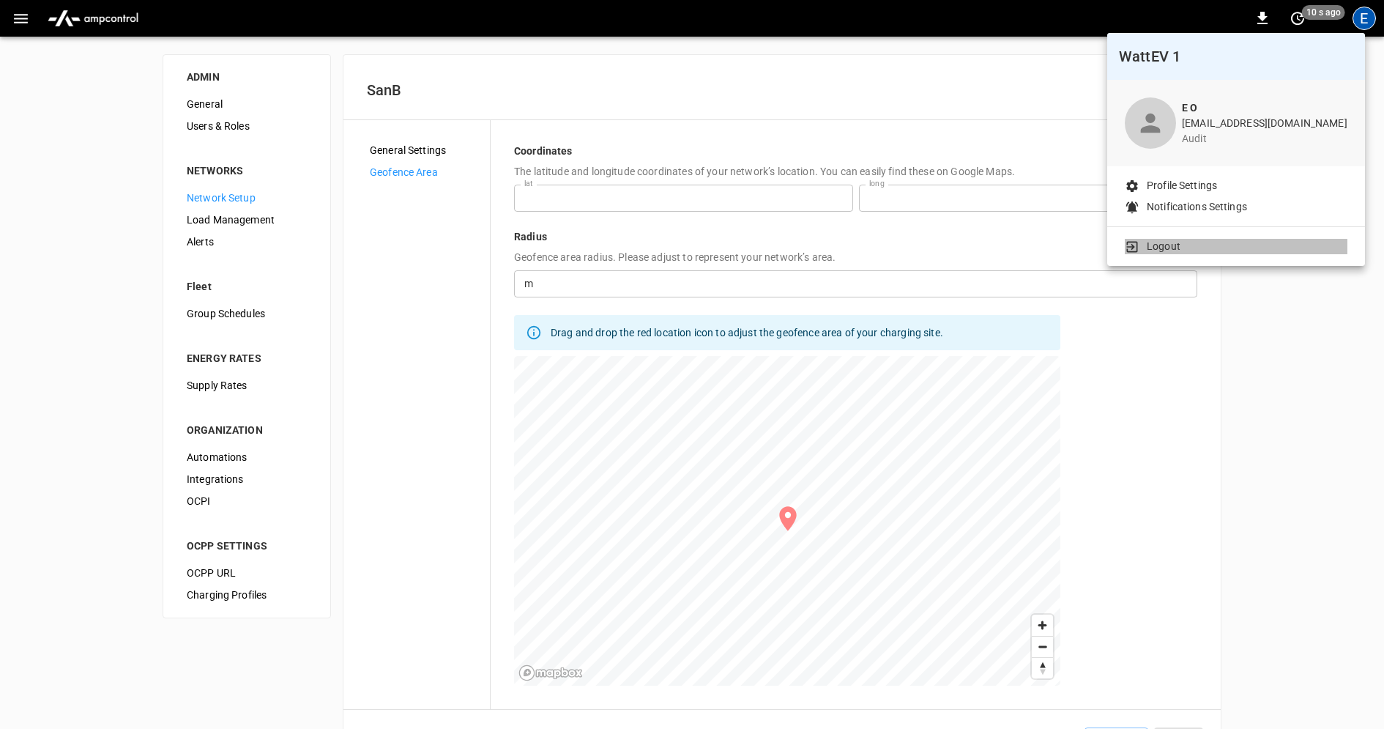
click at [1217, 244] on li "Logout" at bounding box center [1236, 246] width 223 height 15
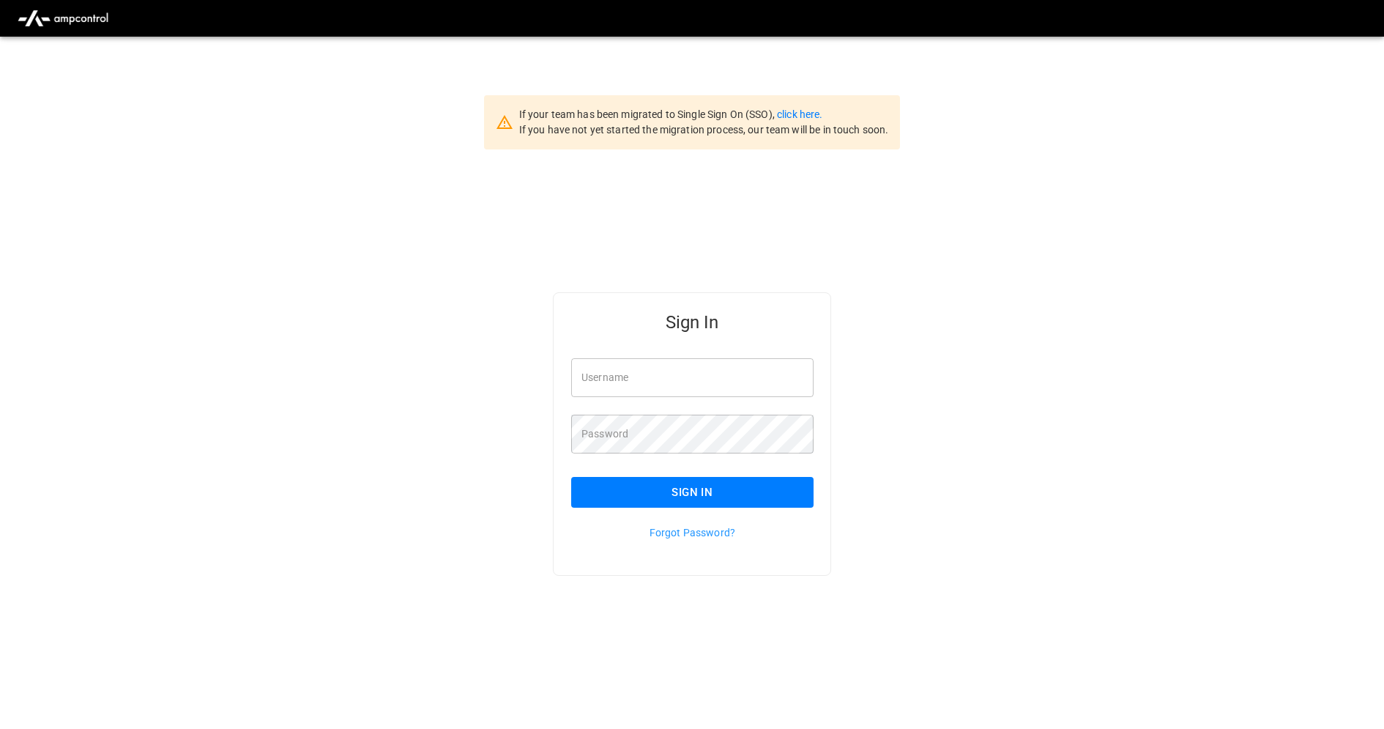
type input "**********"
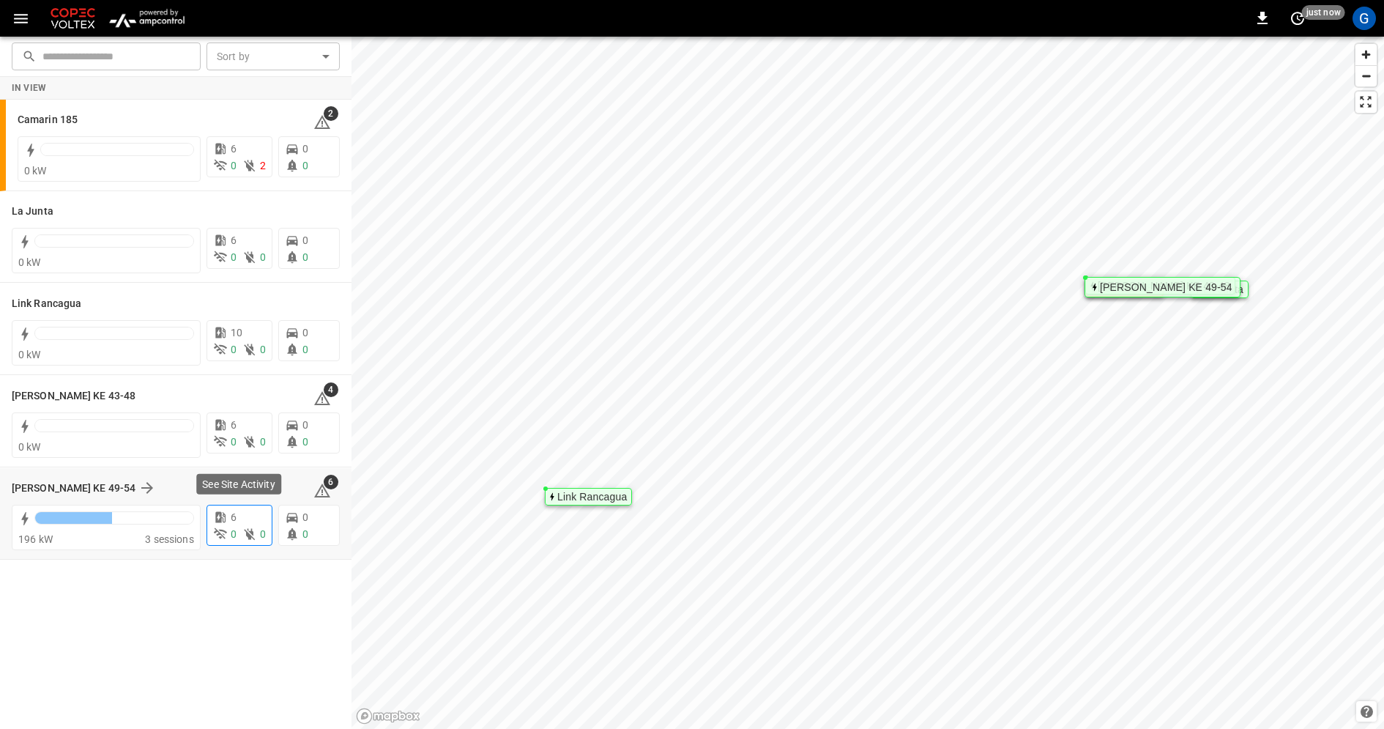
click at [245, 529] on icon at bounding box center [249, 535] width 11 height 12
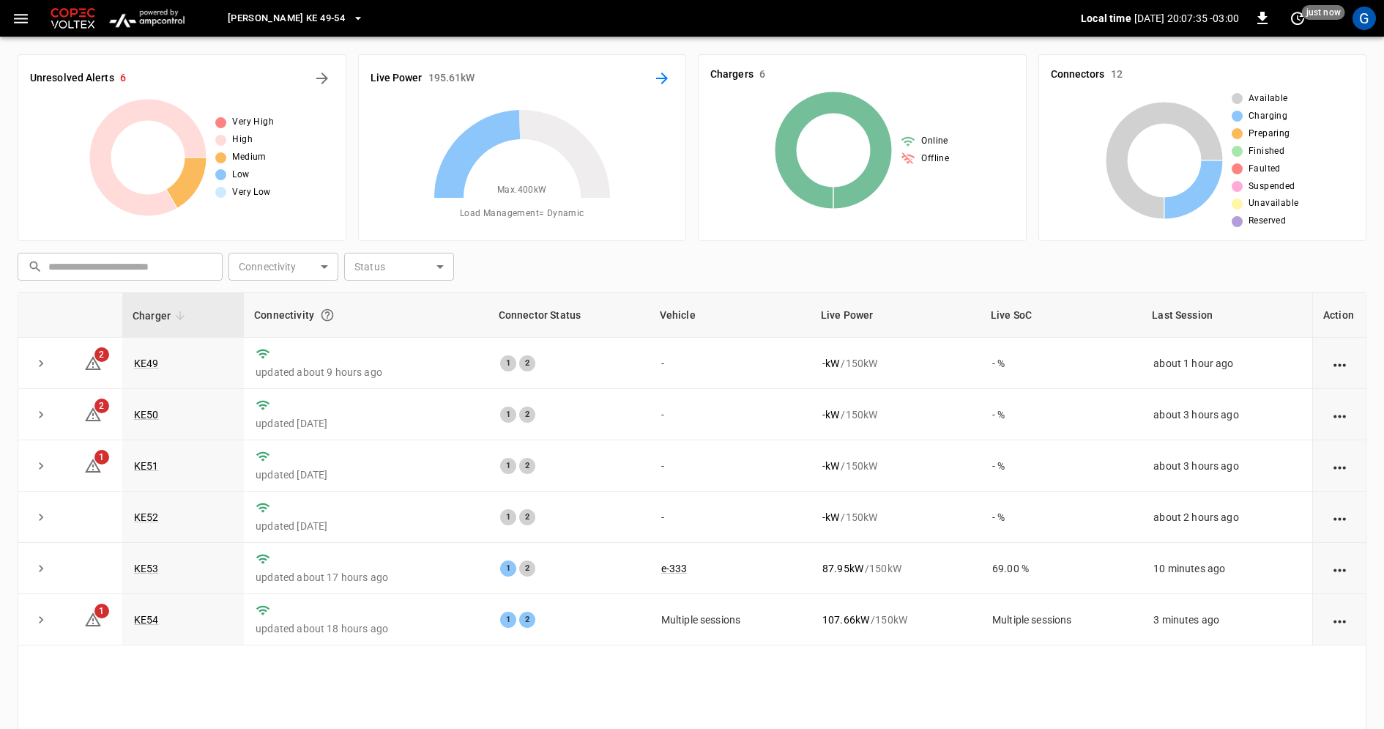
click at [655, 84] on icon "Energy Overview" at bounding box center [662, 79] width 18 height 18
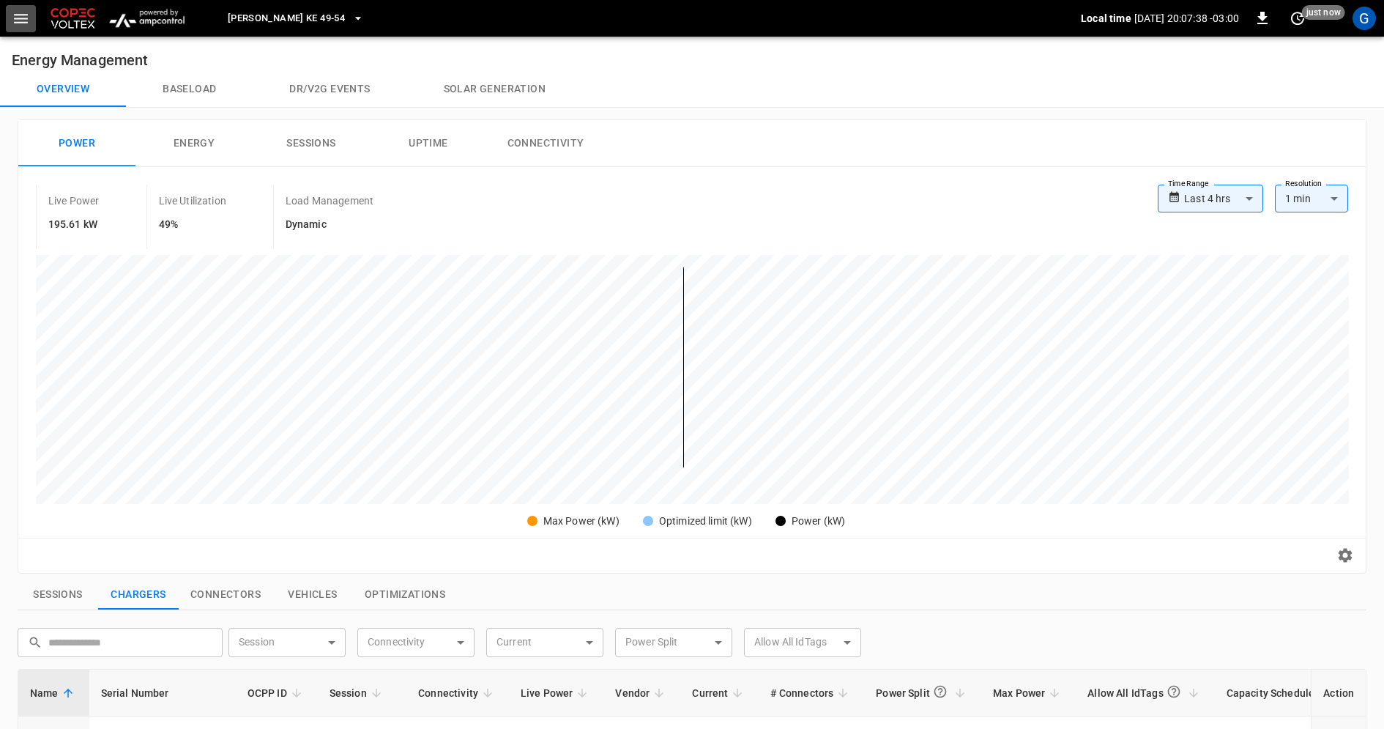
click at [17, 25] on icon "button" at bounding box center [21, 19] width 18 height 18
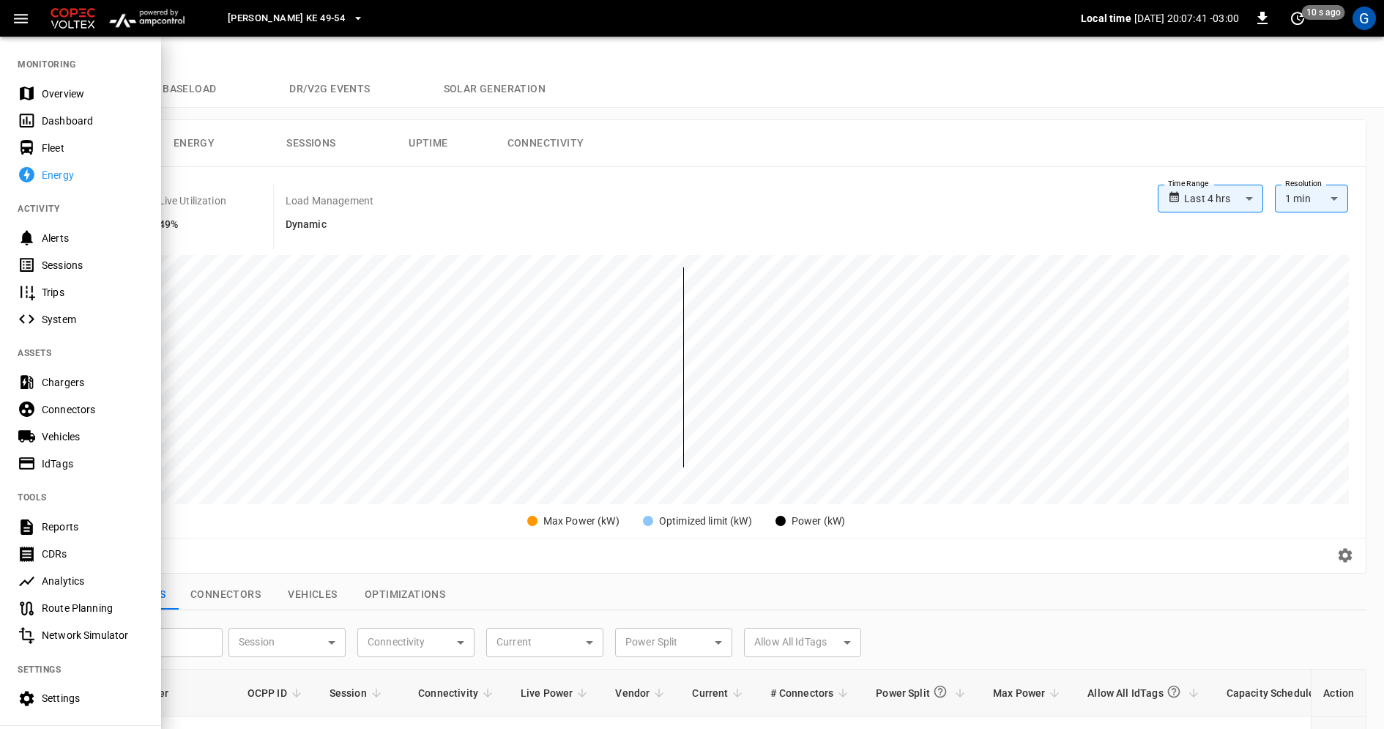
scroll to position [107, 0]
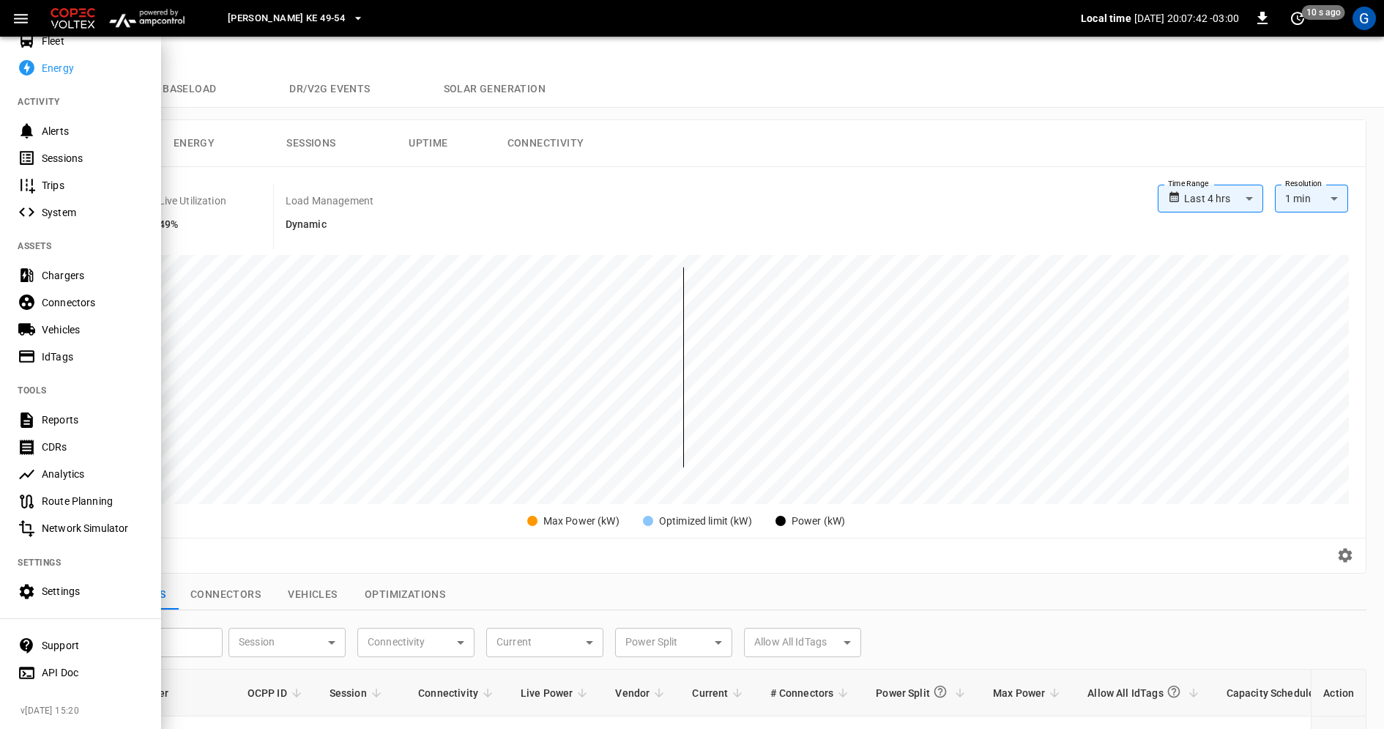
click at [95, 590] on div "Settings" at bounding box center [93, 591] width 102 height 15
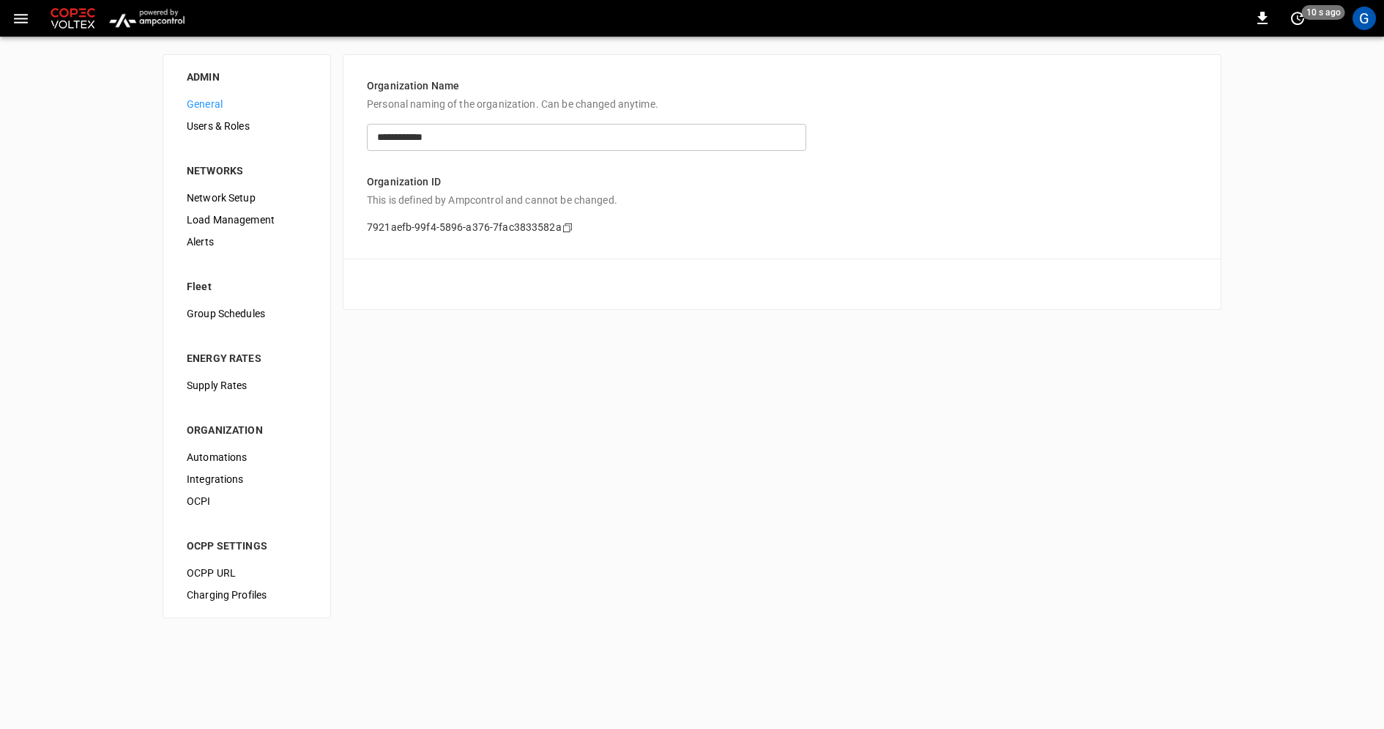
click at [225, 203] on span "Network Setup" at bounding box center [247, 197] width 120 height 15
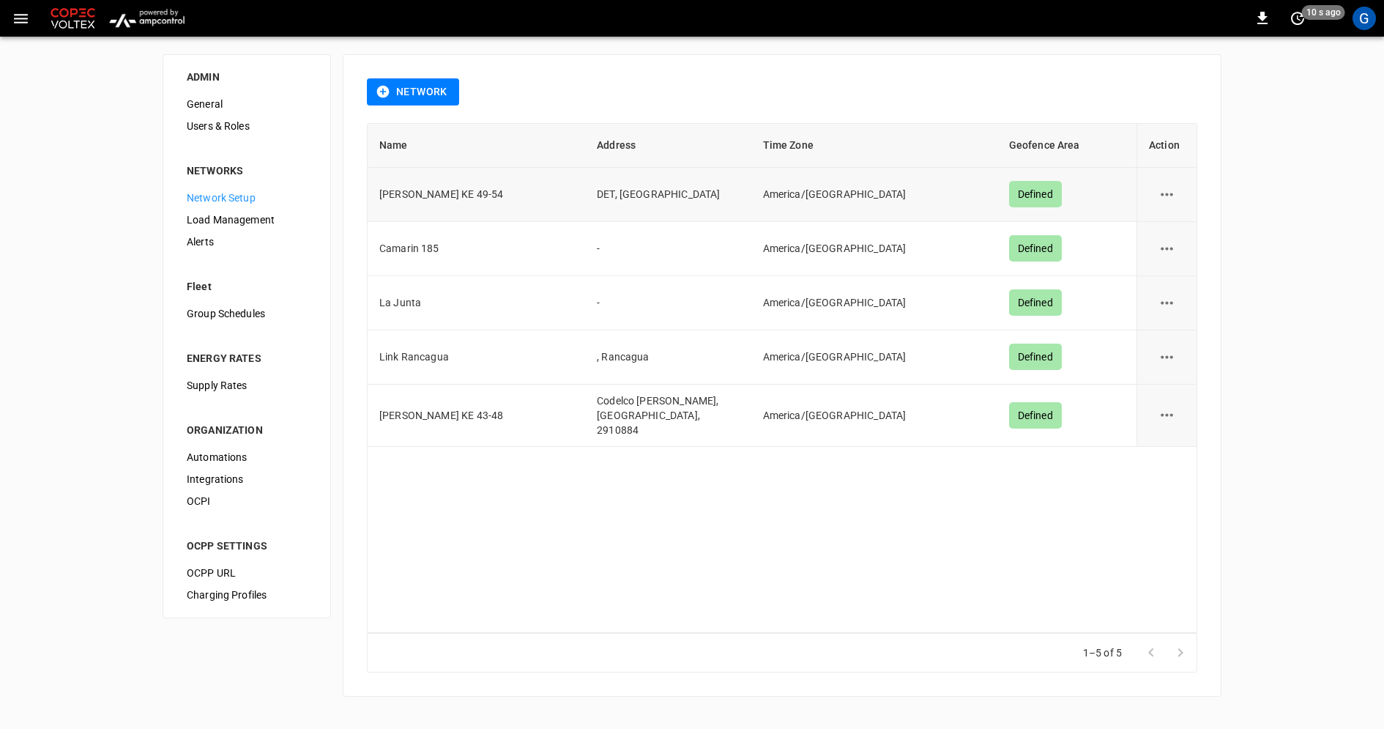
click at [1173, 191] on icon "network options" at bounding box center [1167, 194] width 18 height 18
click at [1181, 227] on li "Edit" at bounding box center [1176, 230] width 52 height 24
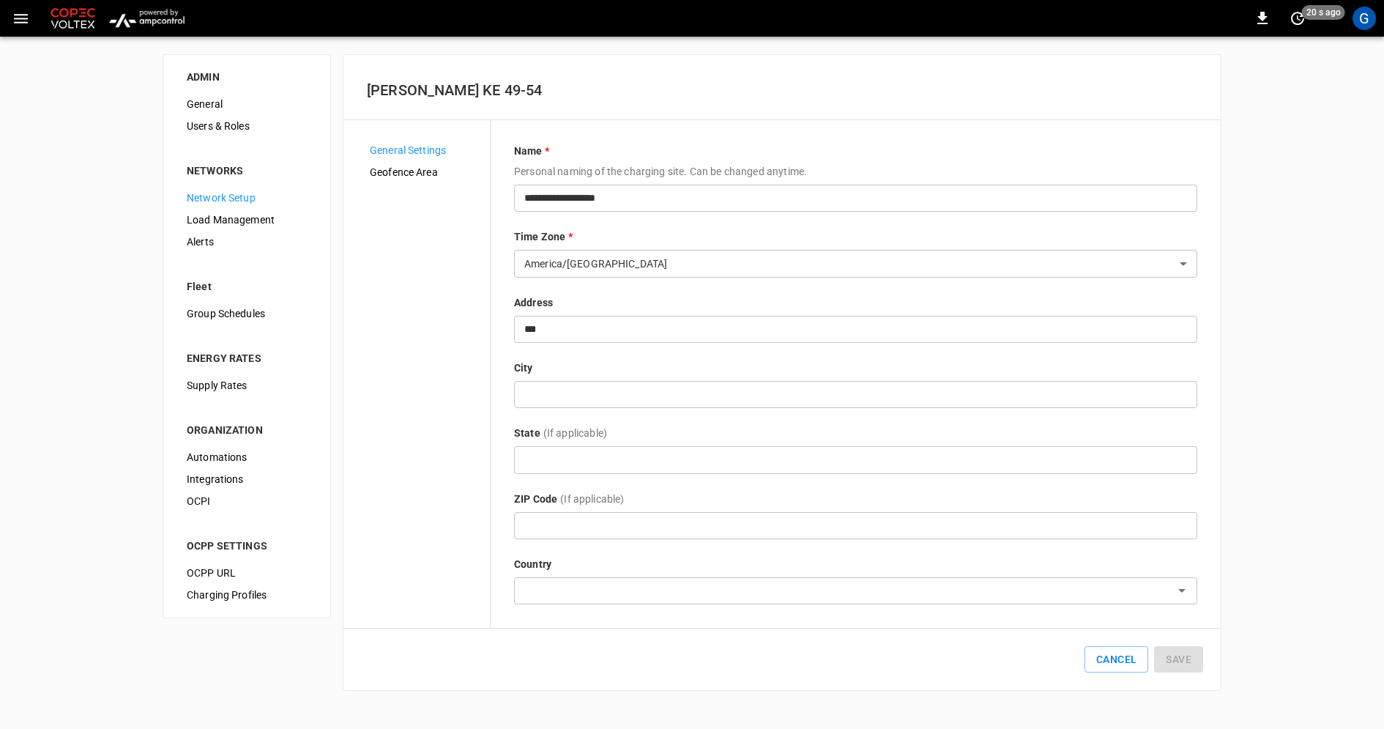
click at [426, 170] on span "Geofence Area" at bounding box center [424, 172] width 108 height 15
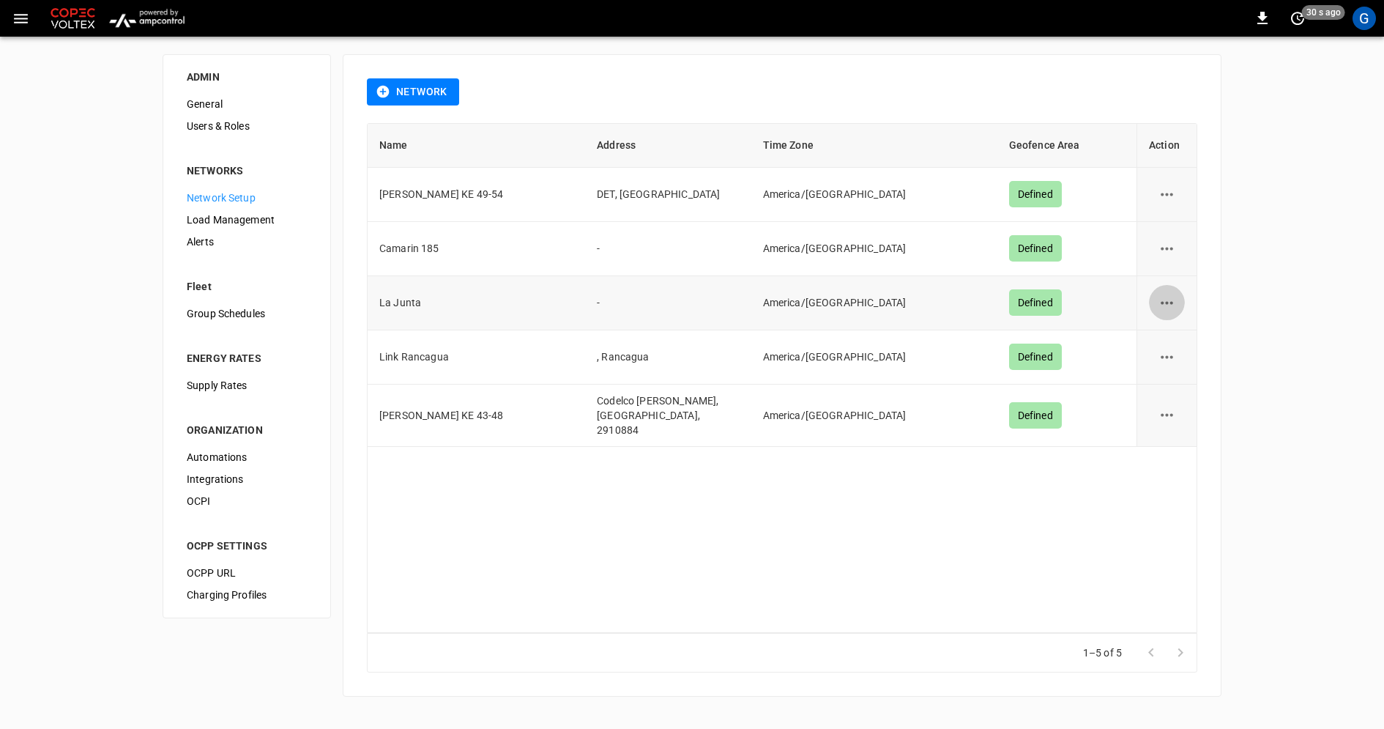
click at [1176, 303] on button "network options" at bounding box center [1167, 303] width 36 height 36
click at [1173, 333] on li "Edit" at bounding box center [1176, 337] width 52 height 24
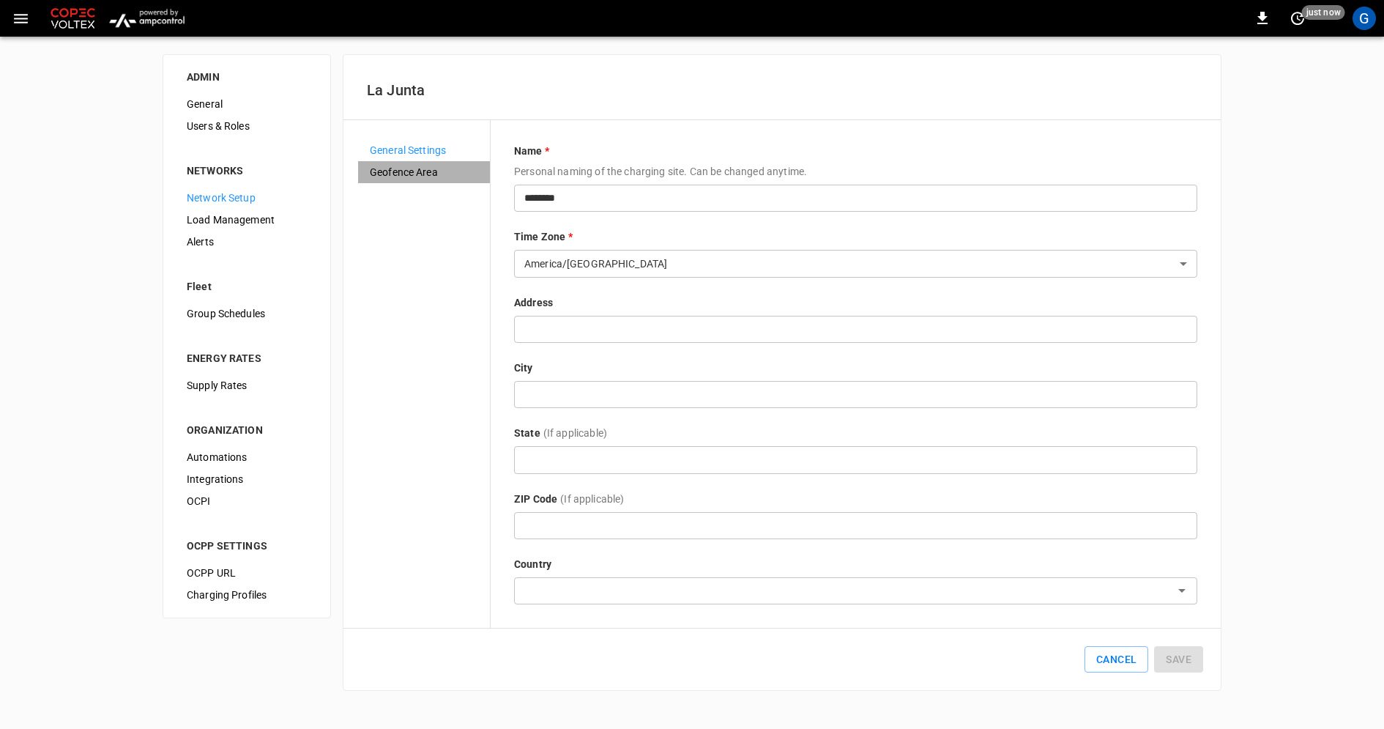
click at [423, 169] on span "Geofence Area" at bounding box center [424, 172] width 108 height 15
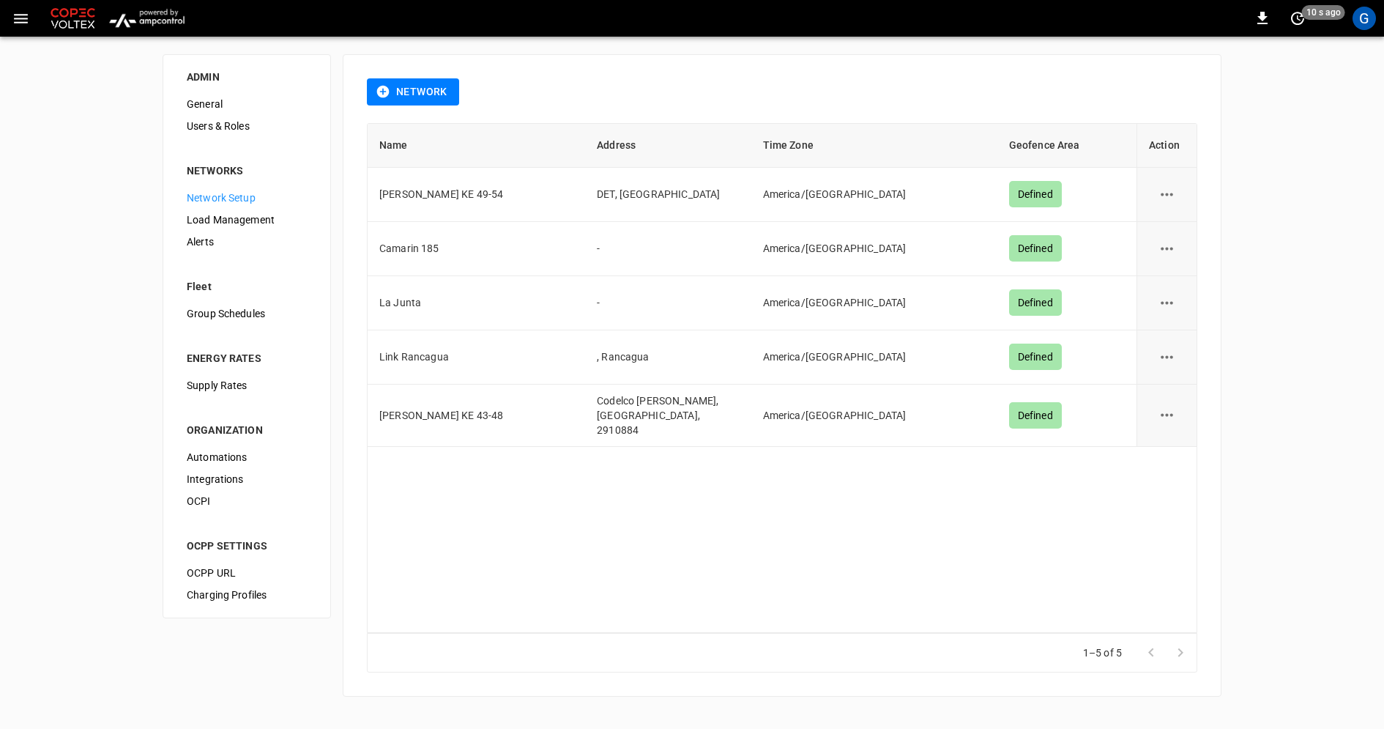
click at [1283, 114] on div "ADMIN General Users & Roles NETWORKS Network Setup Load Management Alerts Fleet…" at bounding box center [692, 375] width 1384 height 677
